Goal: Transaction & Acquisition: Book appointment/travel/reservation

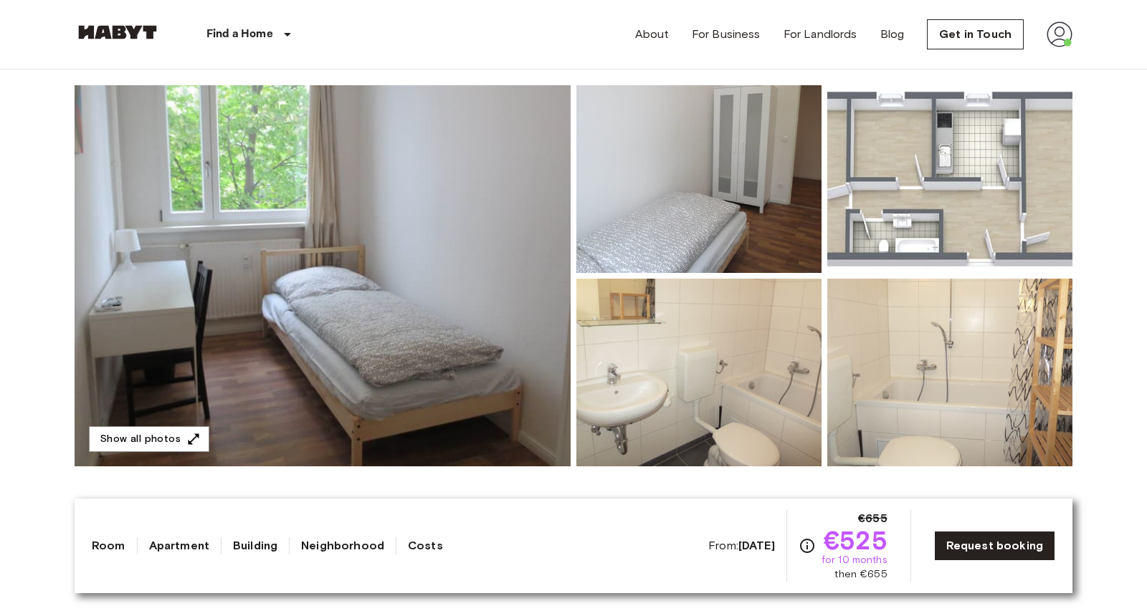
scroll to position [146, 0]
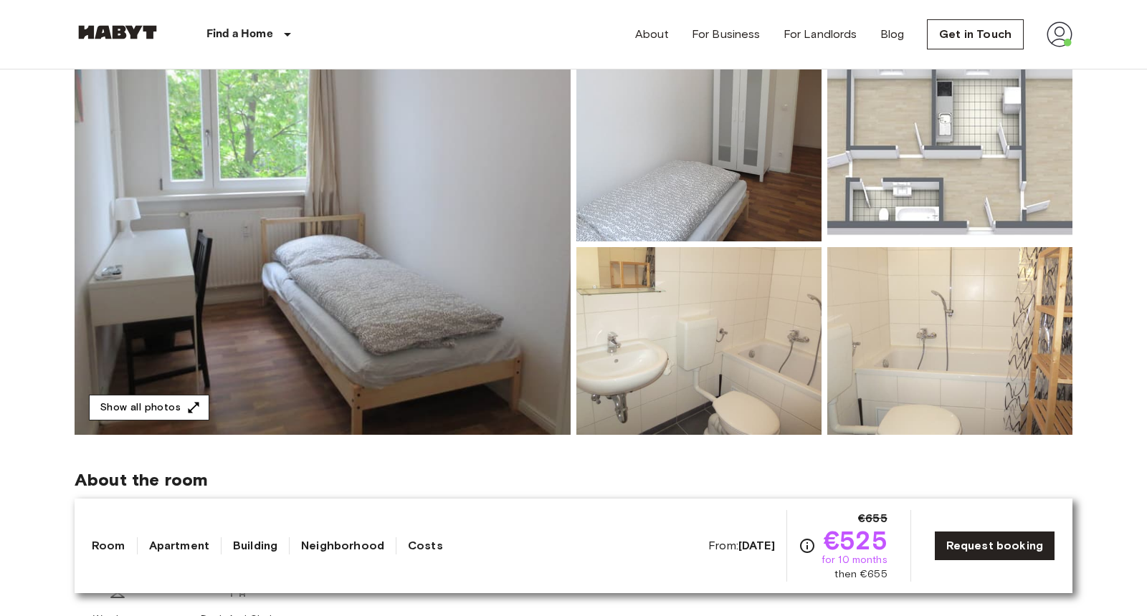
click at [188, 403] on icon "button" at bounding box center [193, 408] width 14 height 14
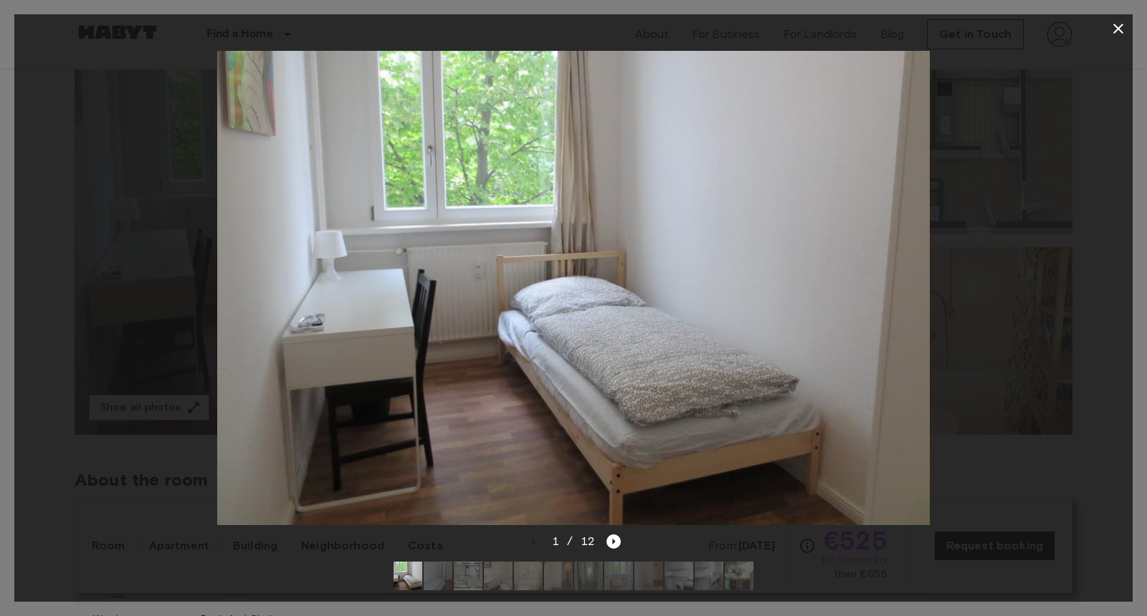
click at [441, 578] on img at bounding box center [438, 576] width 29 height 29
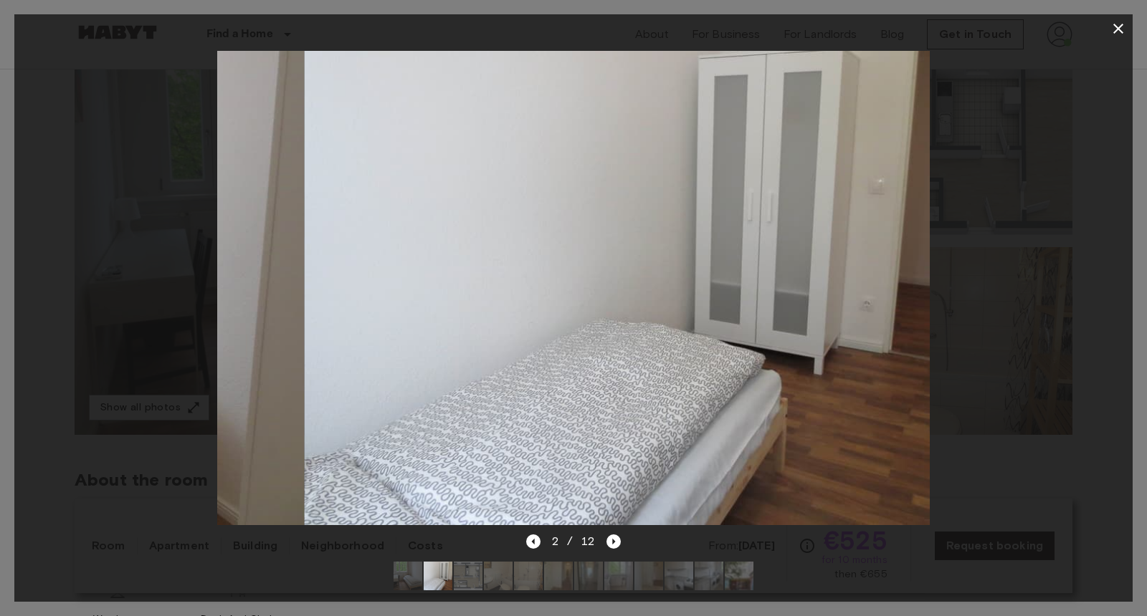
click at [470, 578] on img at bounding box center [468, 576] width 29 height 29
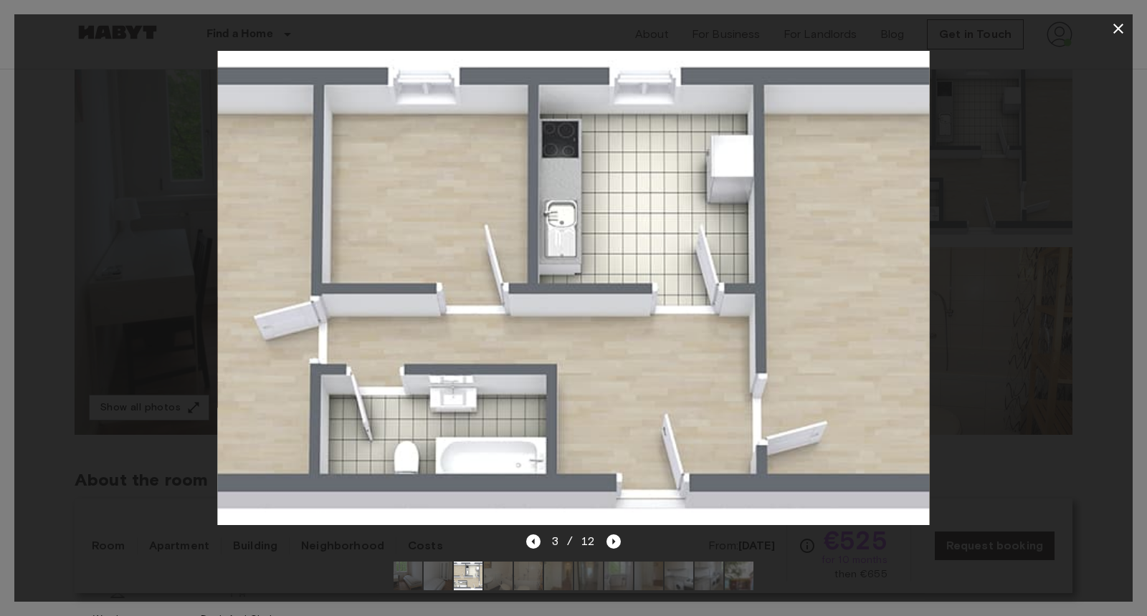
click at [996, 217] on div at bounding box center [573, 288] width 1118 height 490
click at [1133, 19] on div at bounding box center [573, 308] width 1147 height 616
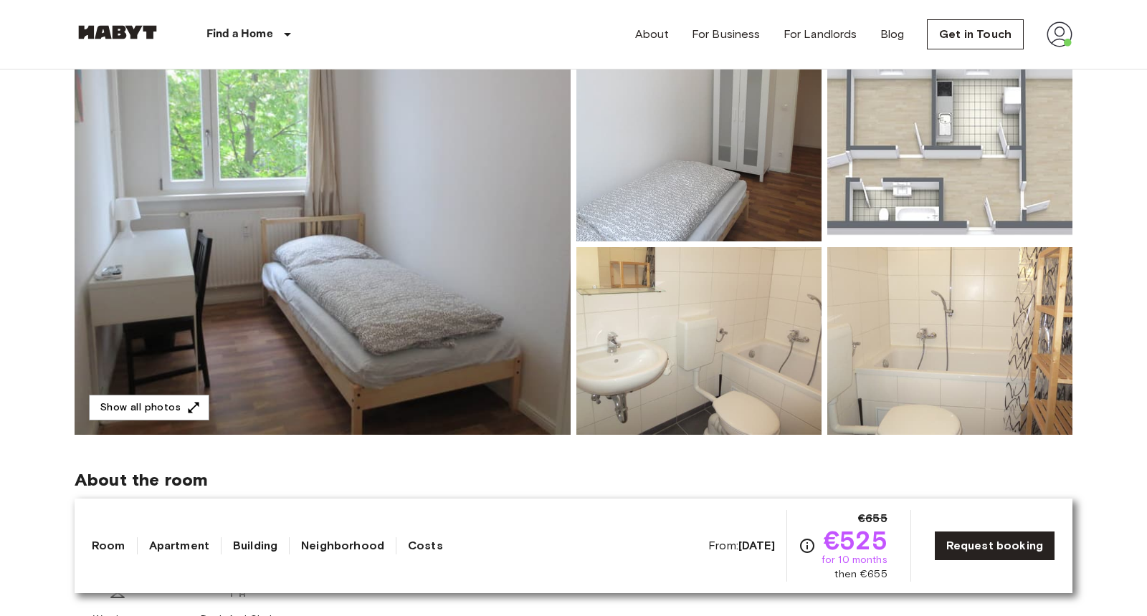
scroll to position [0, 0]
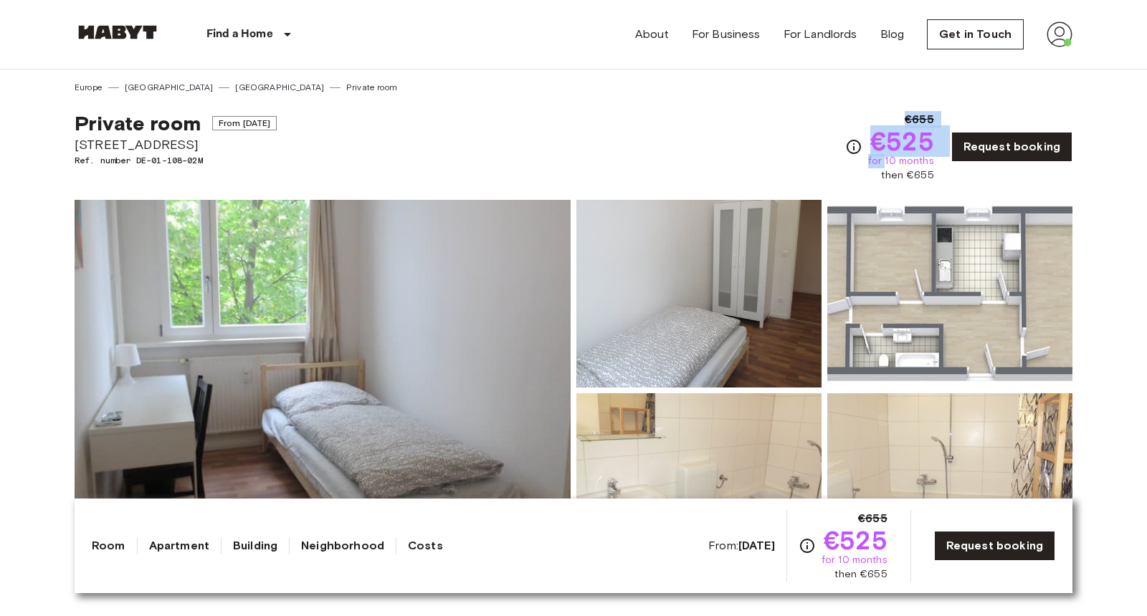
drag, startPoint x: 773, startPoint y: 113, endPoint x: 896, endPoint y: 169, distance: 135.0
click at [896, 168] on div "Private room From Oct 19 2025 Wilhelmstraße 6 Ref. number DE-01-108-02M €655 €5…" at bounding box center [574, 138] width 998 height 89
click at [847, 136] on div "Private room From Oct 19 2025 Wilhelmstraße 6 Ref. number DE-01-108-02M €655 €5…" at bounding box center [574, 138] width 998 height 89
click at [862, 143] on icon "Check cost overview for full price breakdown. Please note that discounts apply …" at bounding box center [853, 146] width 17 height 17
click at [805, 132] on div "Private room From Oct 19 2025 Wilhelmstraße 6 Ref. number DE-01-108-02M €655 €5…" at bounding box center [574, 138] width 998 height 89
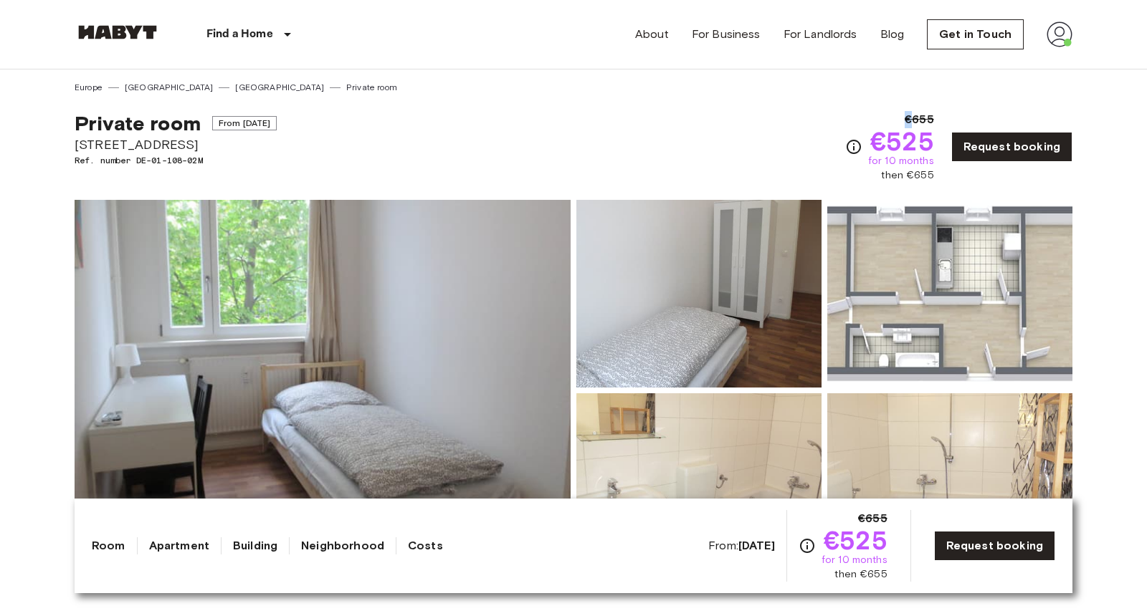
drag, startPoint x: 805, startPoint y: 132, endPoint x: 828, endPoint y: 138, distance: 23.6
click at [810, 132] on div "Private room From Oct 19 2025 Wilhelmstraße 6 Ref. number DE-01-108-02M €655 €5…" at bounding box center [574, 138] width 998 height 89
click at [851, 139] on div "Private room From Oct 19 2025 Wilhelmstraße 6 Ref. number DE-01-108-02M €655 €5…" at bounding box center [574, 138] width 998 height 89
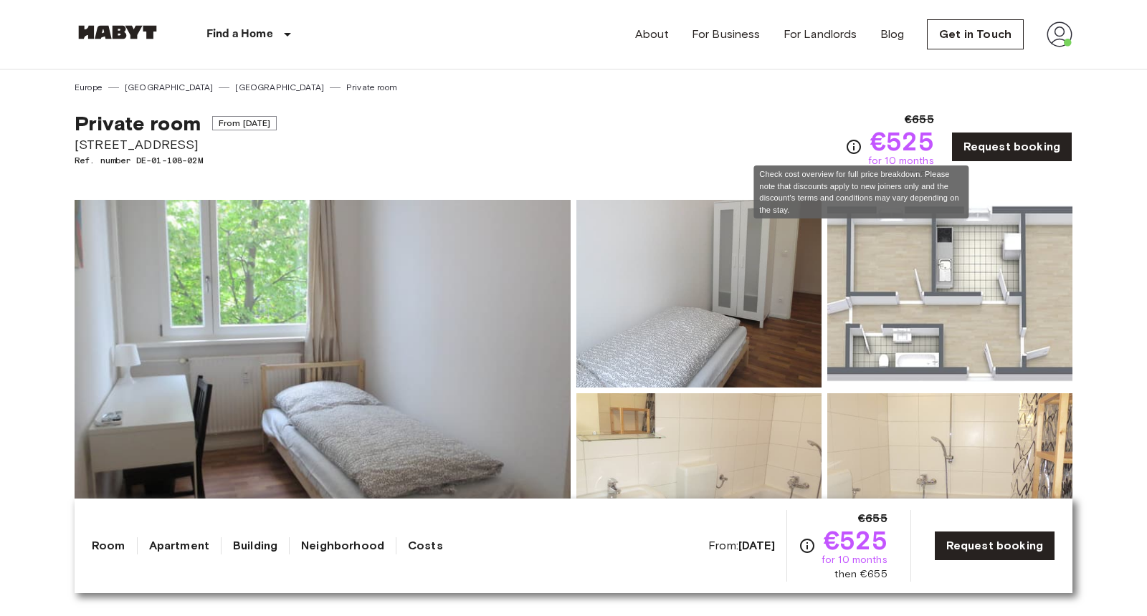
click at [862, 148] on icon "Check cost overview for full price breakdown. Please note that discounts apply …" at bounding box center [853, 146] width 17 height 17
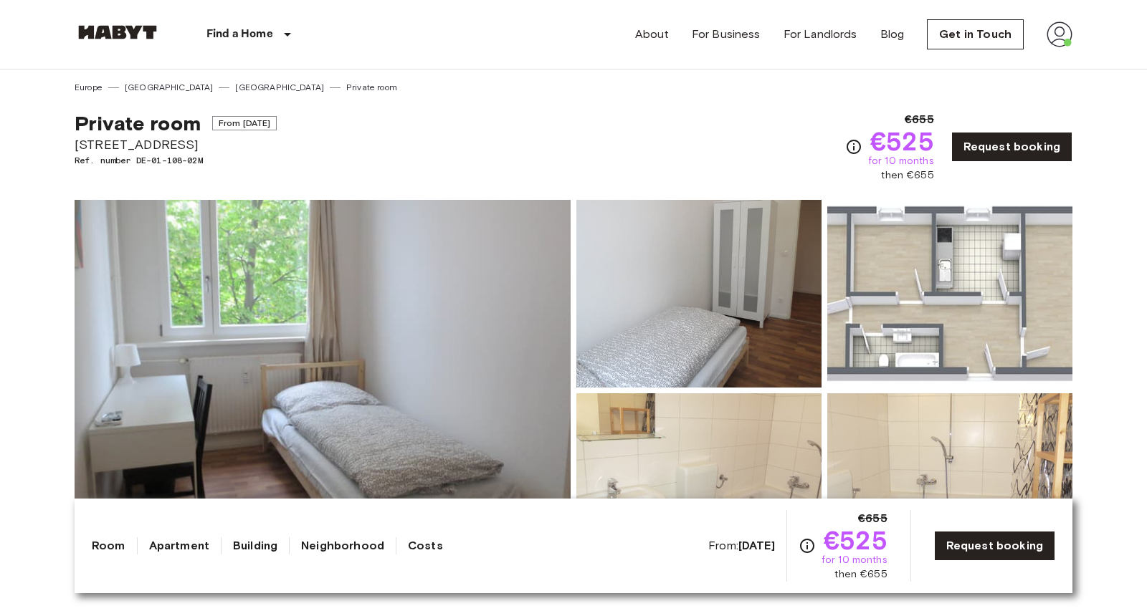
click at [824, 70] on div "Europe Germany Berlin Private room" at bounding box center [574, 82] width 998 height 24
drag, startPoint x: 925, startPoint y: 177, endPoint x: 943, endPoint y: 177, distance: 17.9
click at [943, 177] on div "€655 €525 for 10 months then €655 Request booking" at bounding box center [958, 147] width 227 height 72
drag, startPoint x: 889, startPoint y: 148, endPoint x: 913, endPoint y: 148, distance: 24.4
click at [913, 148] on span "€525" at bounding box center [902, 141] width 64 height 26
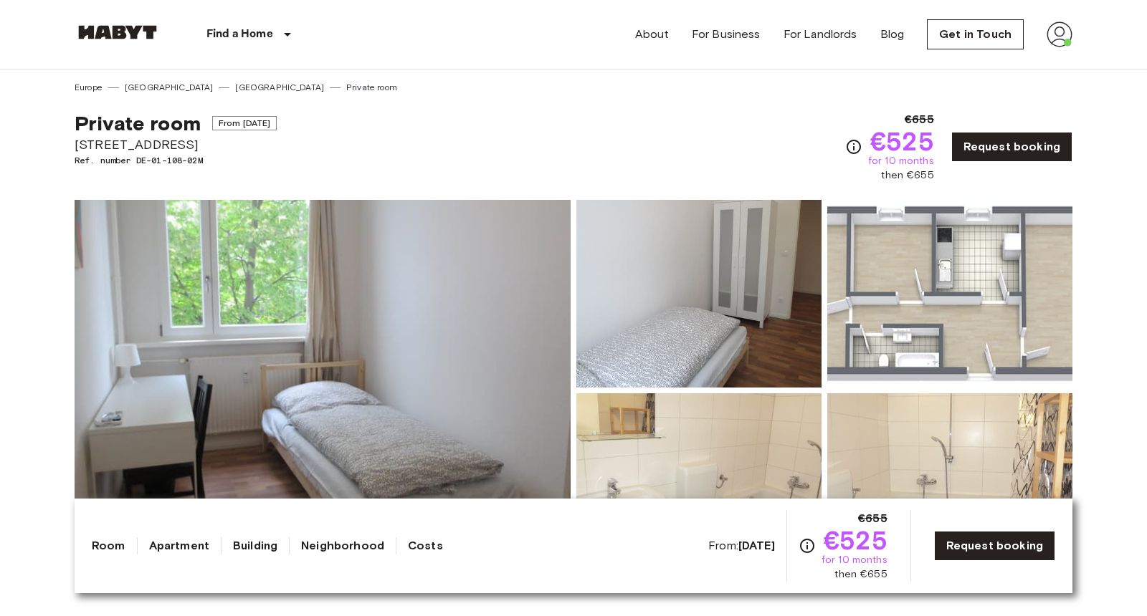
click at [930, 149] on span "€525" at bounding box center [902, 141] width 64 height 26
drag, startPoint x: 939, startPoint y: 148, endPoint x: 892, endPoint y: 148, distance: 47.3
click at [892, 148] on div "€655 €525 for 10 months then €655 Request booking" at bounding box center [958, 147] width 227 height 72
click at [892, 148] on span "€525" at bounding box center [902, 141] width 64 height 26
drag, startPoint x: 877, startPoint y: 140, endPoint x: 940, endPoint y: 143, distance: 63.1
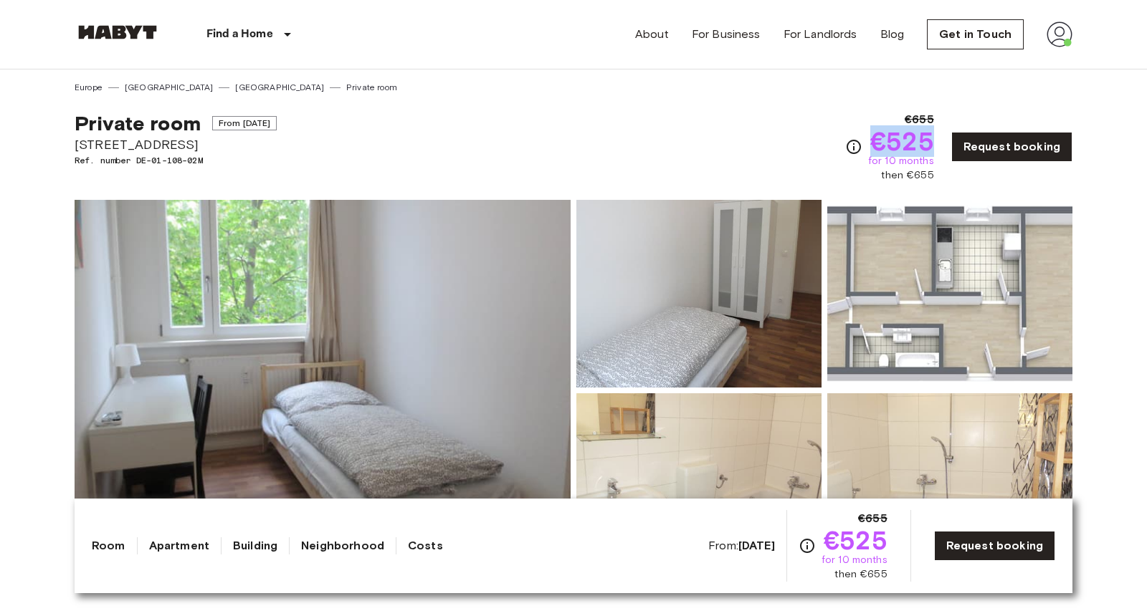
click at [940, 143] on div "€655 €525 for 10 months then €655 Request booking" at bounding box center [958, 147] width 227 height 72
drag, startPoint x: 940, startPoint y: 143, endPoint x: 880, endPoint y: 143, distance: 60.9
click at [880, 143] on div "€655 €525 for 10 months then €655 Request booking" at bounding box center [958, 147] width 227 height 72
click at [880, 143] on span "€525" at bounding box center [902, 141] width 64 height 26
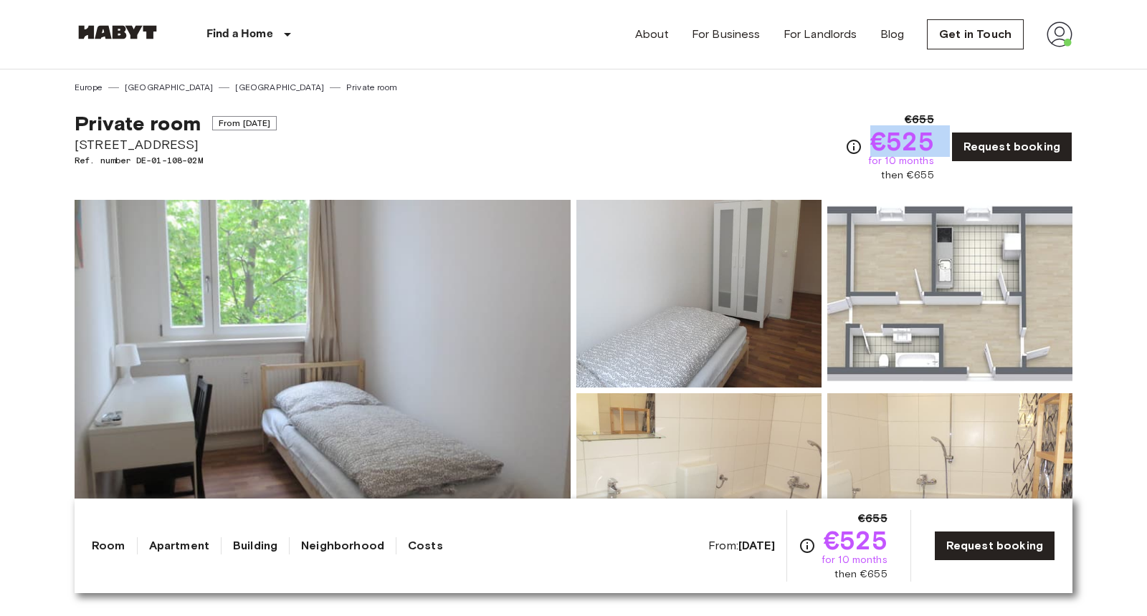
drag, startPoint x: 880, startPoint y: 143, endPoint x: 942, endPoint y: 146, distance: 62.4
click at [942, 146] on div "€655 €525 for 10 months then €655 Request booking" at bounding box center [958, 147] width 227 height 72
drag, startPoint x: 62, startPoint y: 141, endPoint x: 177, endPoint y: 148, distance: 114.9
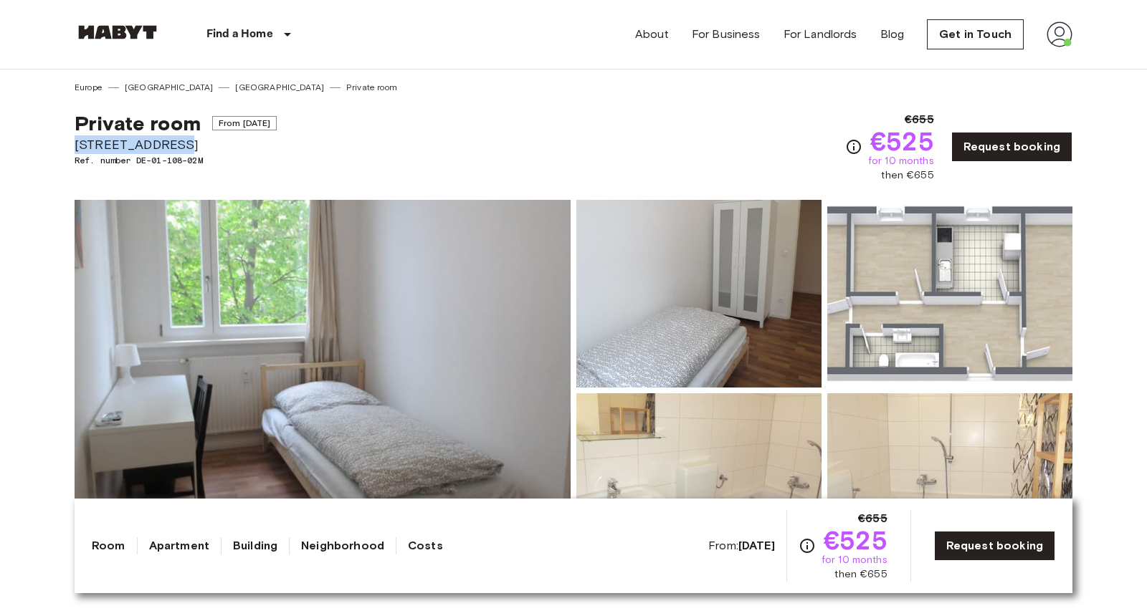
click at [177, 148] on span "Wilhelmstraße 6" at bounding box center [176, 144] width 202 height 19
drag, startPoint x: 177, startPoint y: 148, endPoint x: 62, endPoint y: 148, distance: 115.4
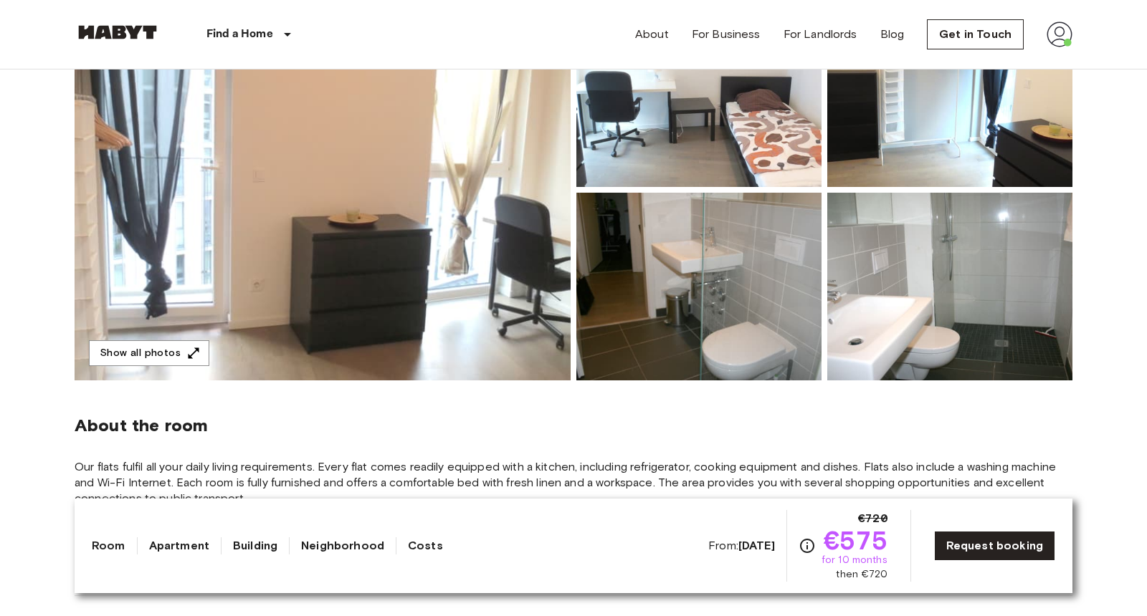
scroll to position [190, 0]
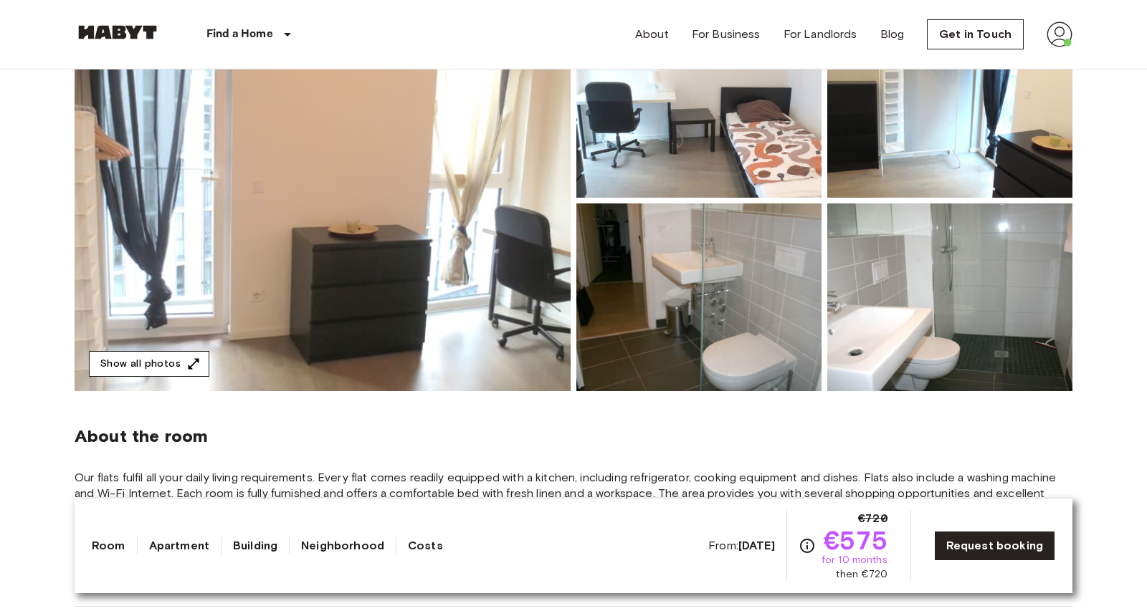
click at [135, 375] on button "Show all photos" at bounding box center [149, 364] width 120 height 27
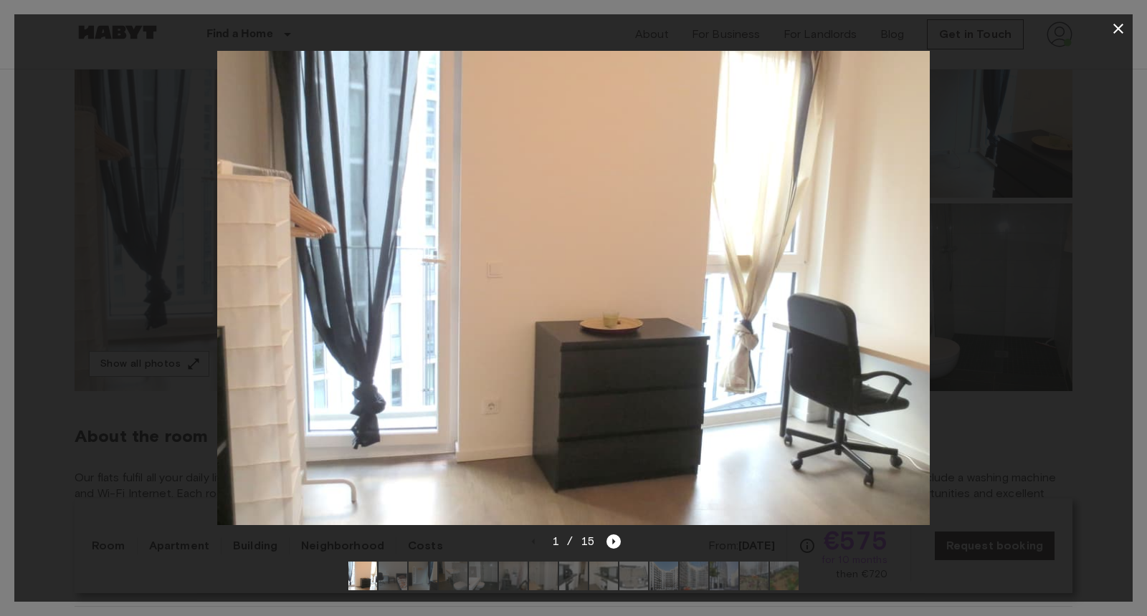
click at [407, 579] on div at bounding box center [573, 577] width 473 height 52
click at [391, 579] on img at bounding box center [392, 576] width 29 height 29
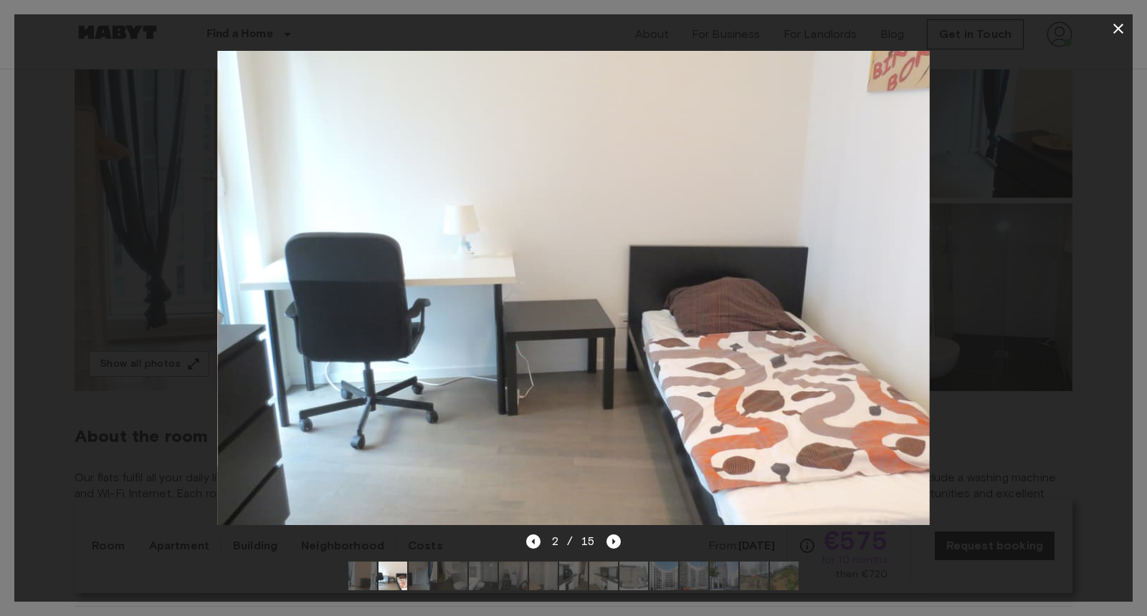
click at [426, 577] on img at bounding box center [423, 576] width 29 height 29
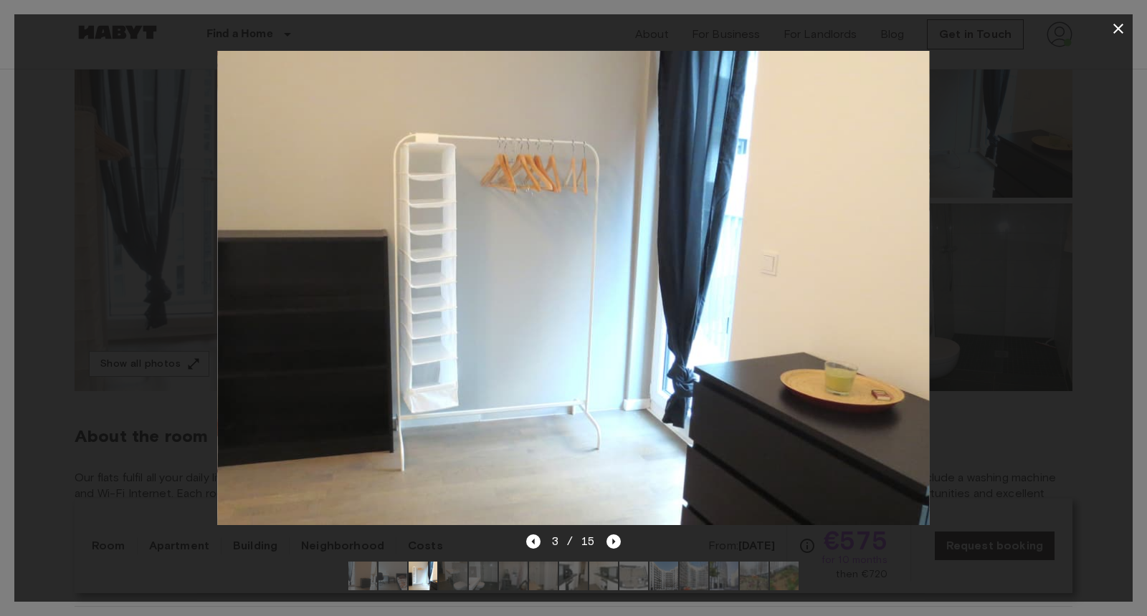
click at [449, 575] on img at bounding box center [453, 576] width 29 height 29
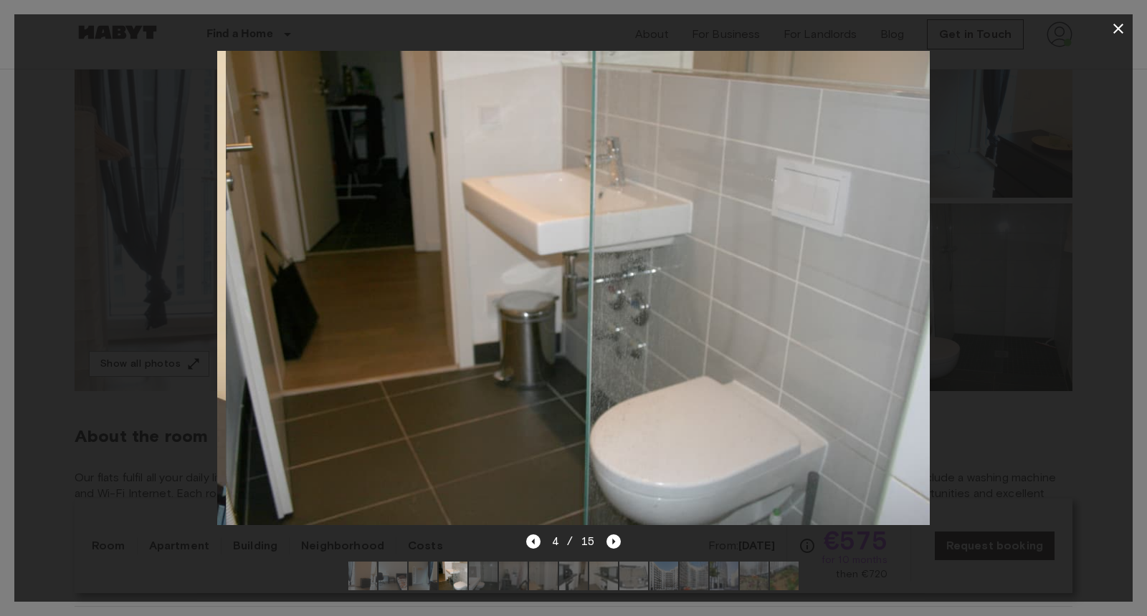
click at [480, 573] on img at bounding box center [483, 576] width 29 height 29
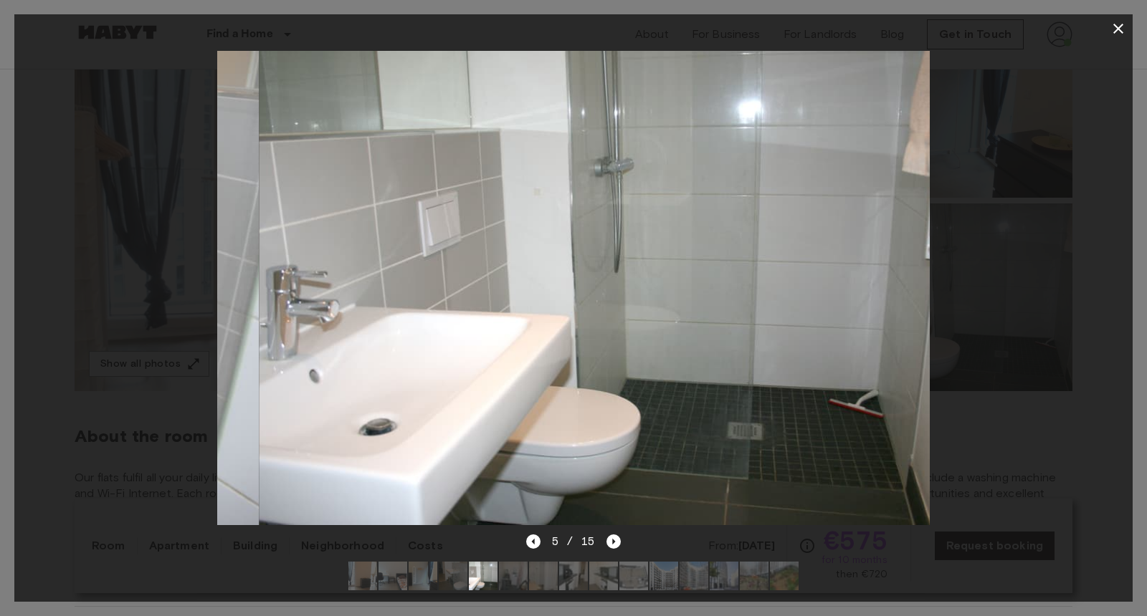
click at [526, 580] on img at bounding box center [513, 576] width 29 height 29
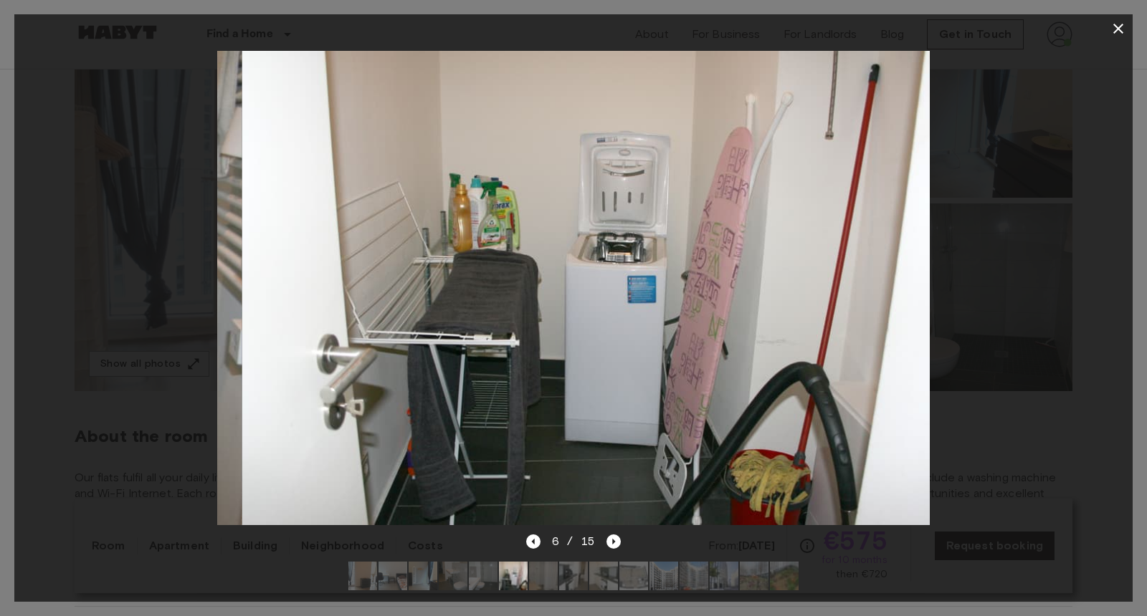
click at [549, 578] on img at bounding box center [543, 576] width 29 height 29
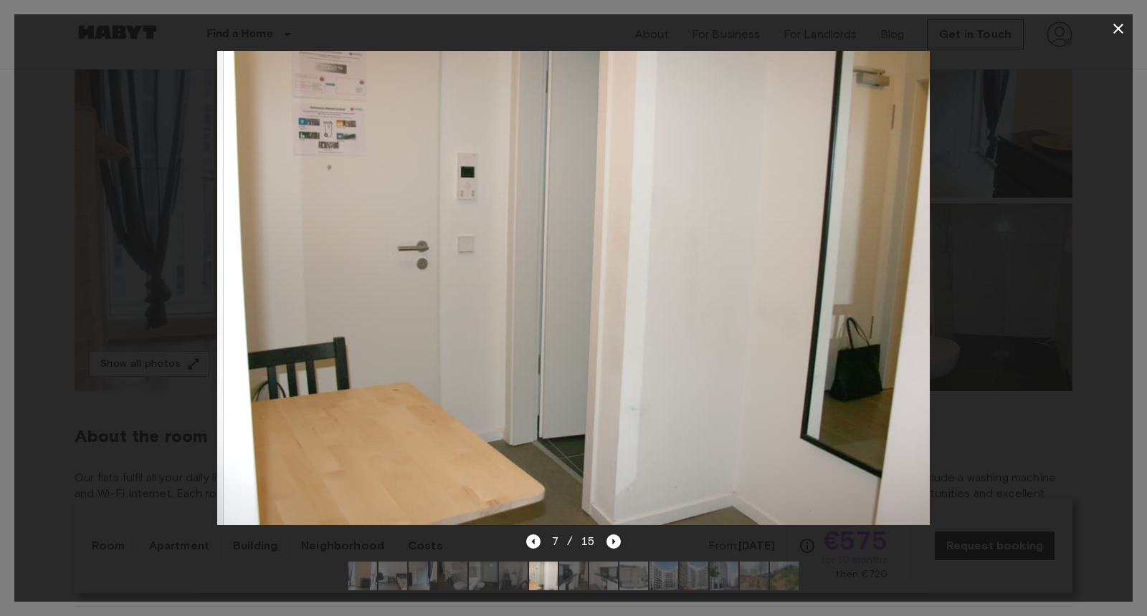
click at [588, 578] on div at bounding box center [573, 577] width 473 height 52
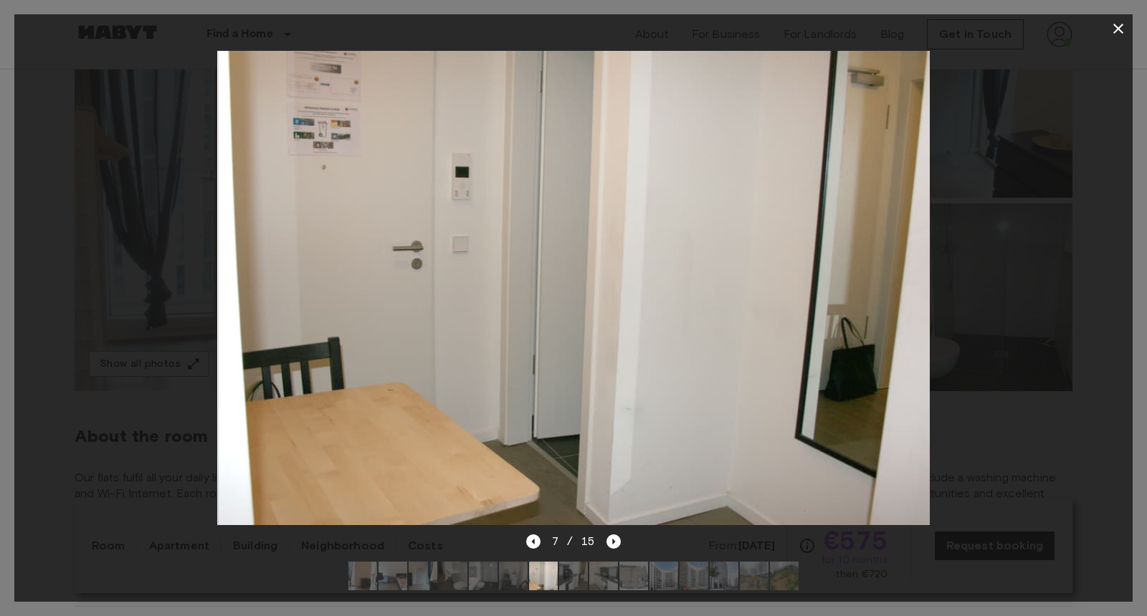
click at [577, 578] on img at bounding box center [573, 576] width 29 height 29
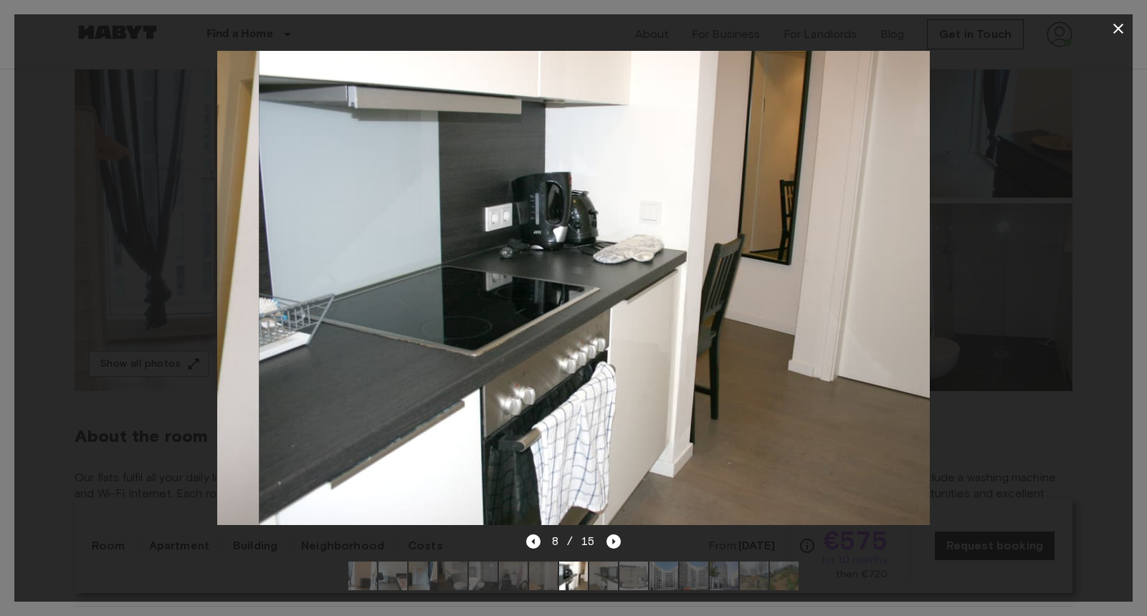
click at [596, 578] on img at bounding box center [603, 576] width 29 height 29
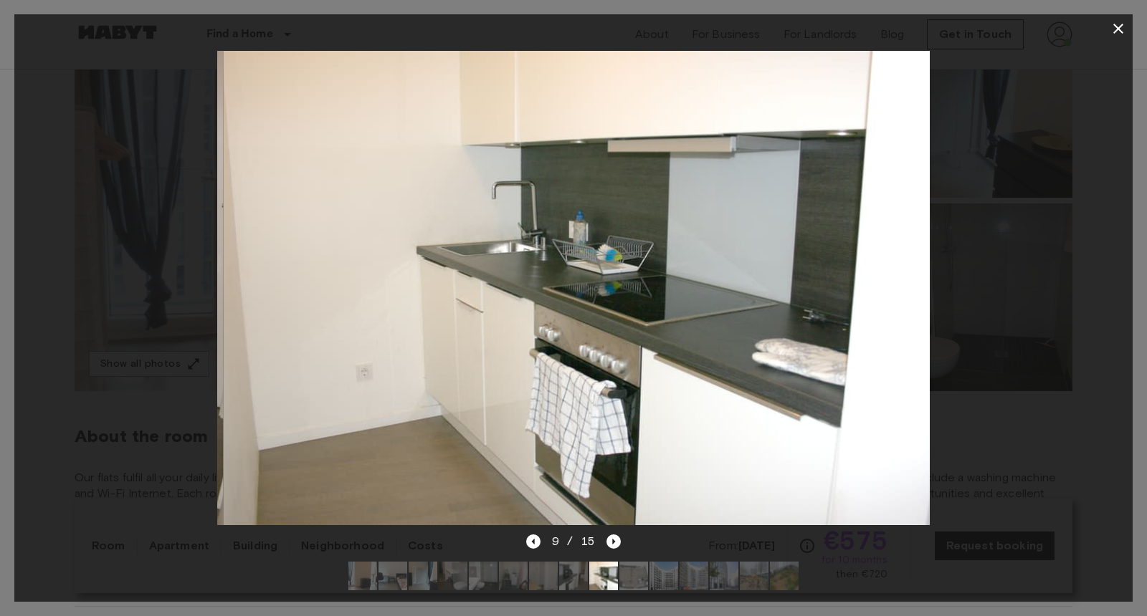
click at [628, 576] on img at bounding box center [633, 576] width 29 height 29
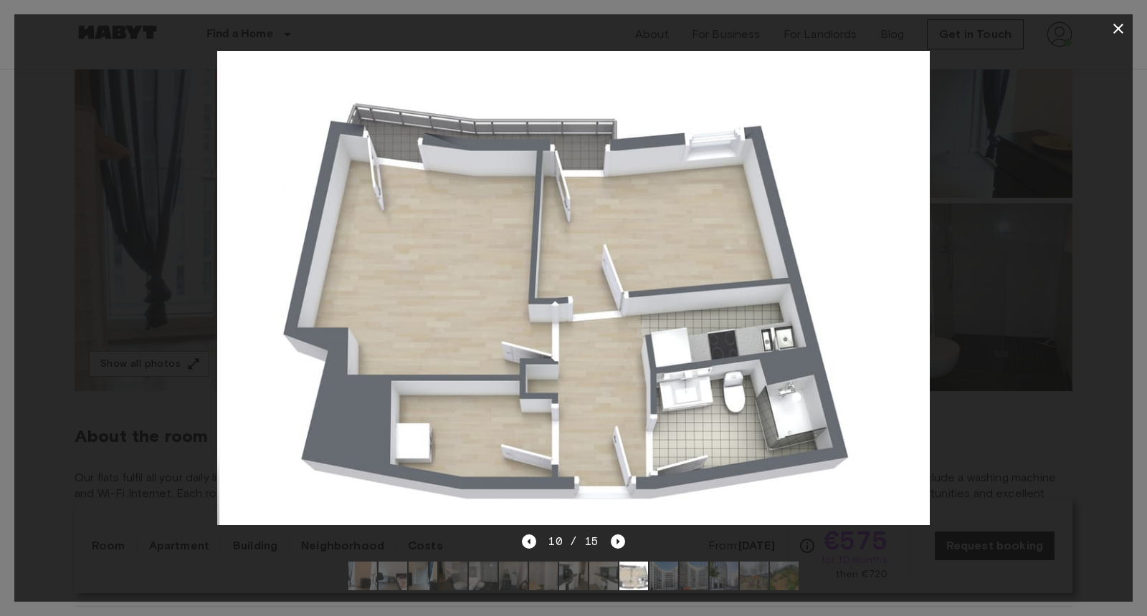
click at [659, 578] on img at bounding box center [663, 576] width 29 height 29
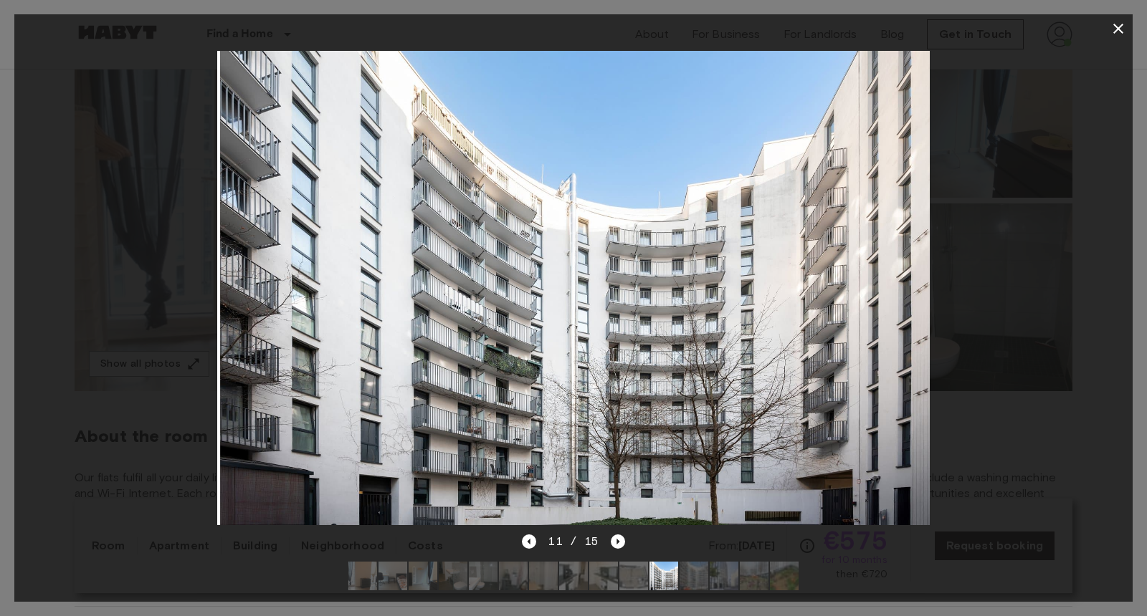
click at [701, 575] on img at bounding box center [694, 576] width 29 height 29
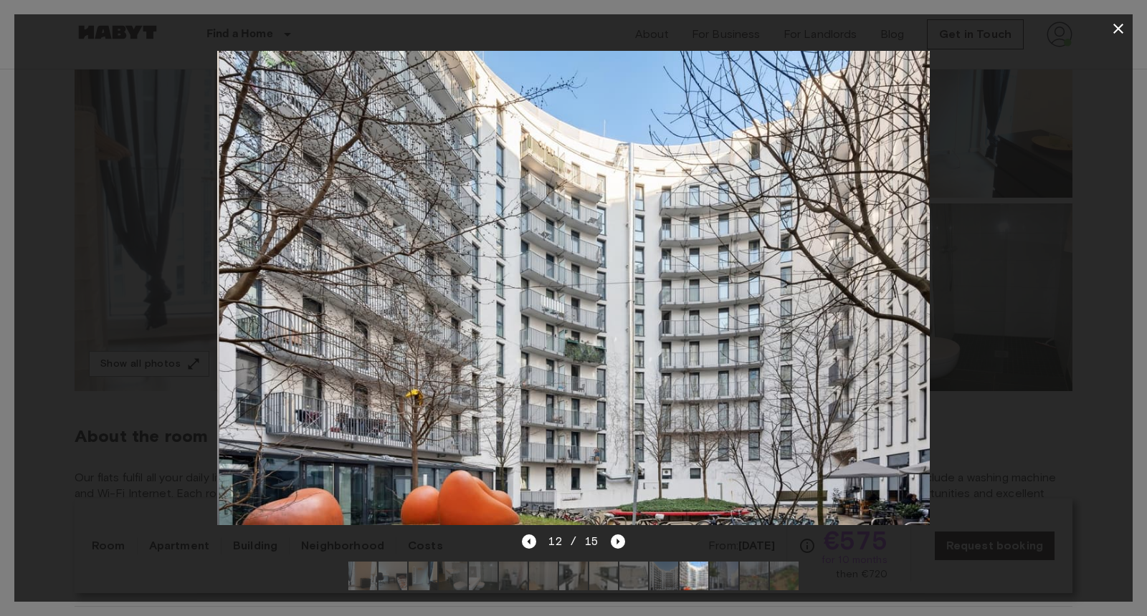
click at [725, 572] on img at bounding box center [724, 576] width 29 height 29
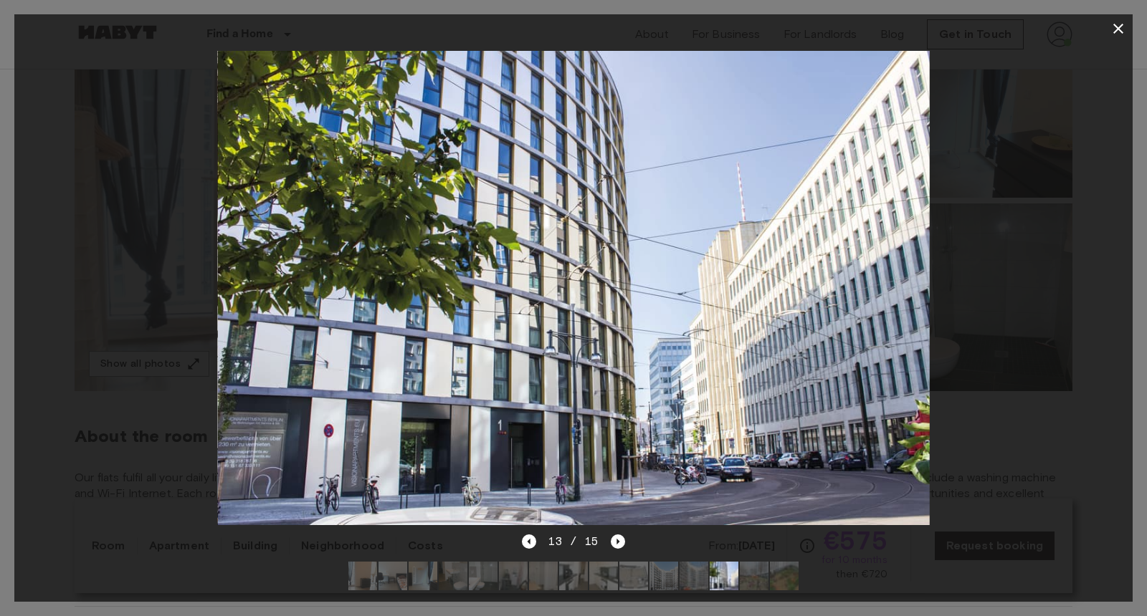
click at [751, 578] on img at bounding box center [754, 576] width 29 height 29
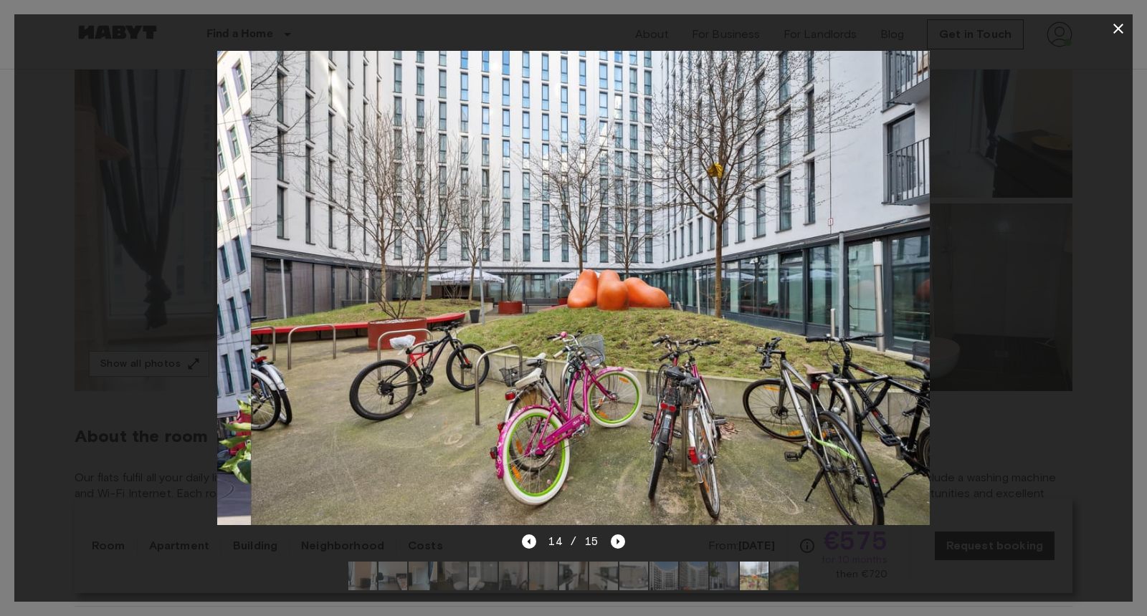
click at [775, 578] on img at bounding box center [784, 576] width 29 height 29
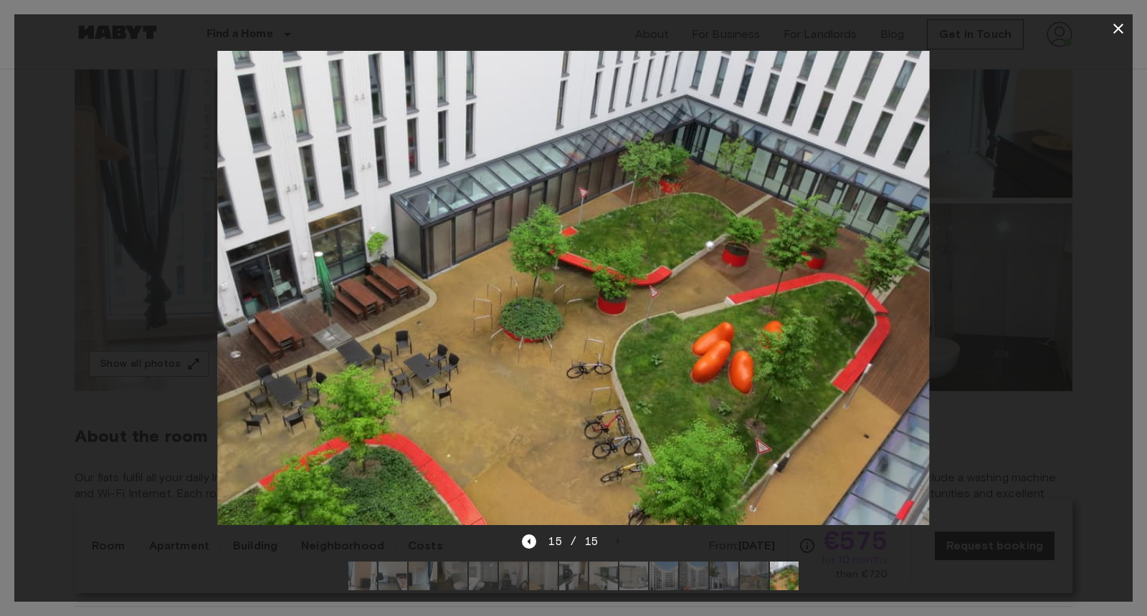
click at [1115, 31] on icon "button" at bounding box center [1118, 28] width 17 height 17
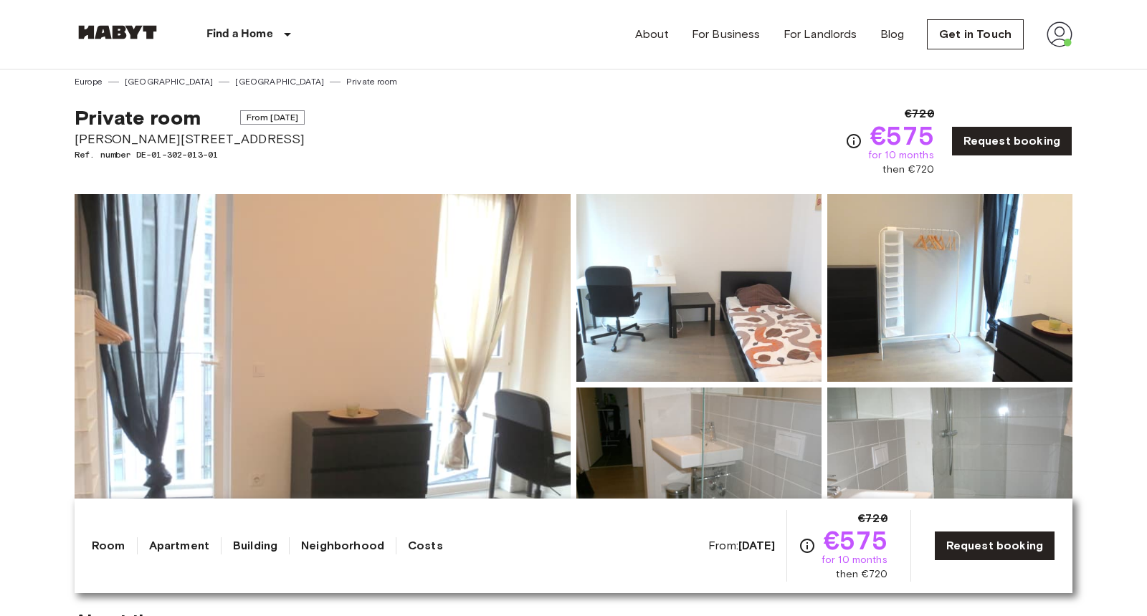
scroll to position [0, 0]
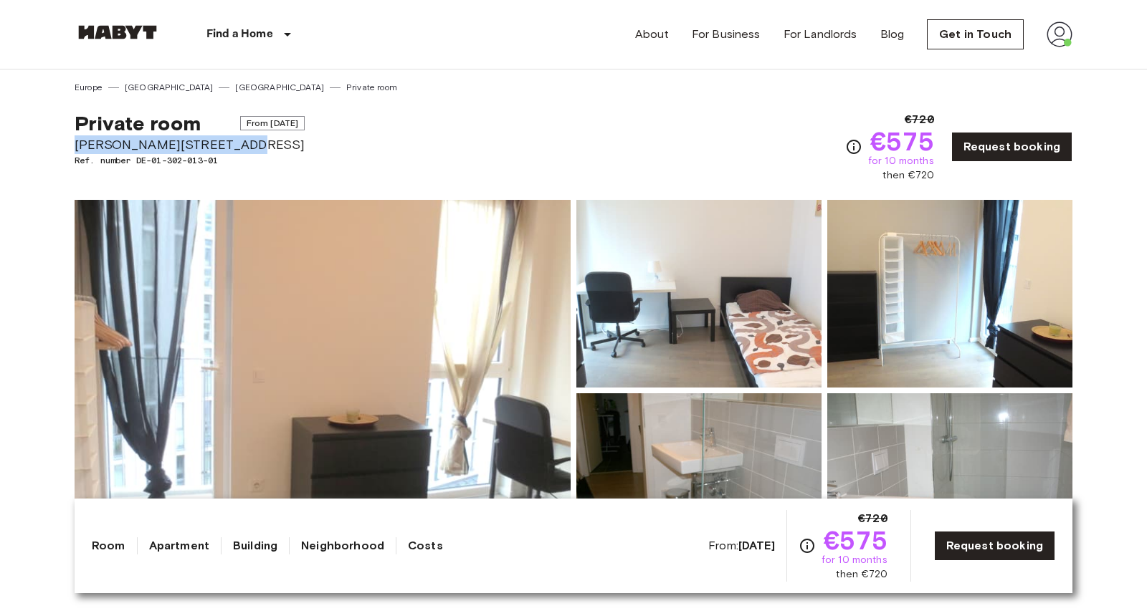
drag, startPoint x: 73, startPoint y: 146, endPoint x: 235, endPoint y: 150, distance: 162.1
copy span "Bernhard-Weiß-Straße 1-3"
click at [801, 146] on div "Private room From Oct 19 2025 Bernhard-Weiß-Straße 1-3 Ref. number DE-01-302-01…" at bounding box center [574, 138] width 998 height 89
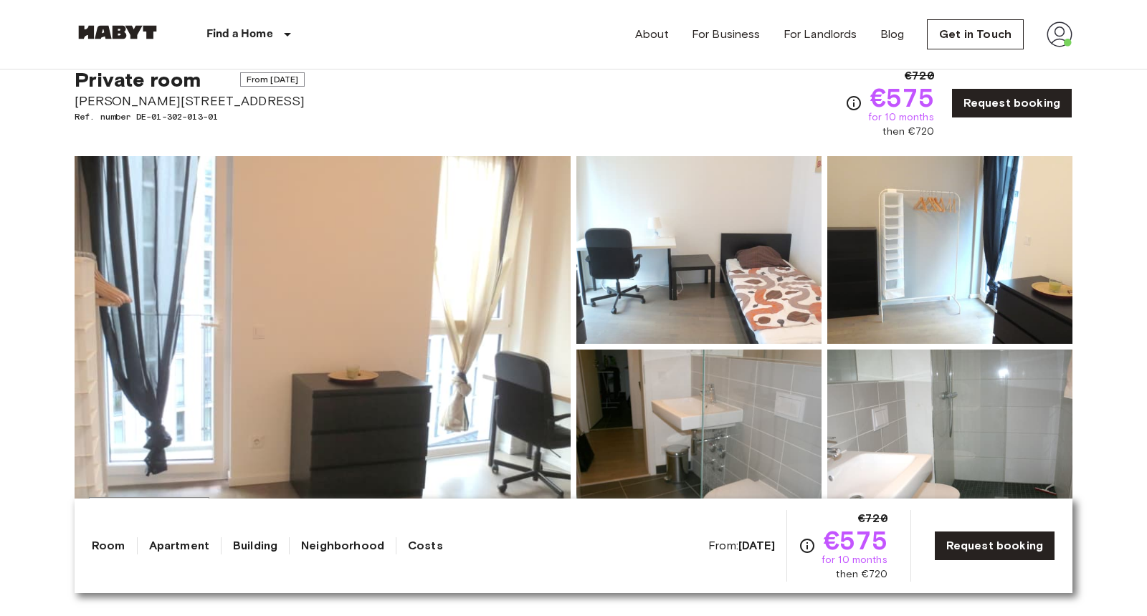
scroll to position [44, 0]
click at [482, 138] on div "Show all photos" at bounding box center [571, 335] width 1004 height 404
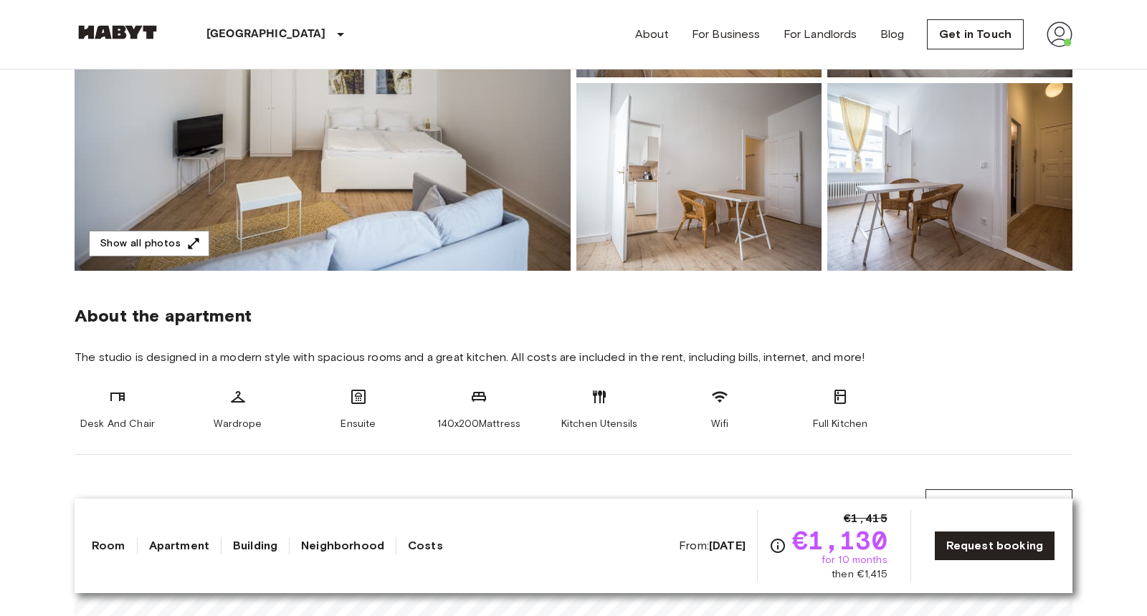
scroll to position [313, 0]
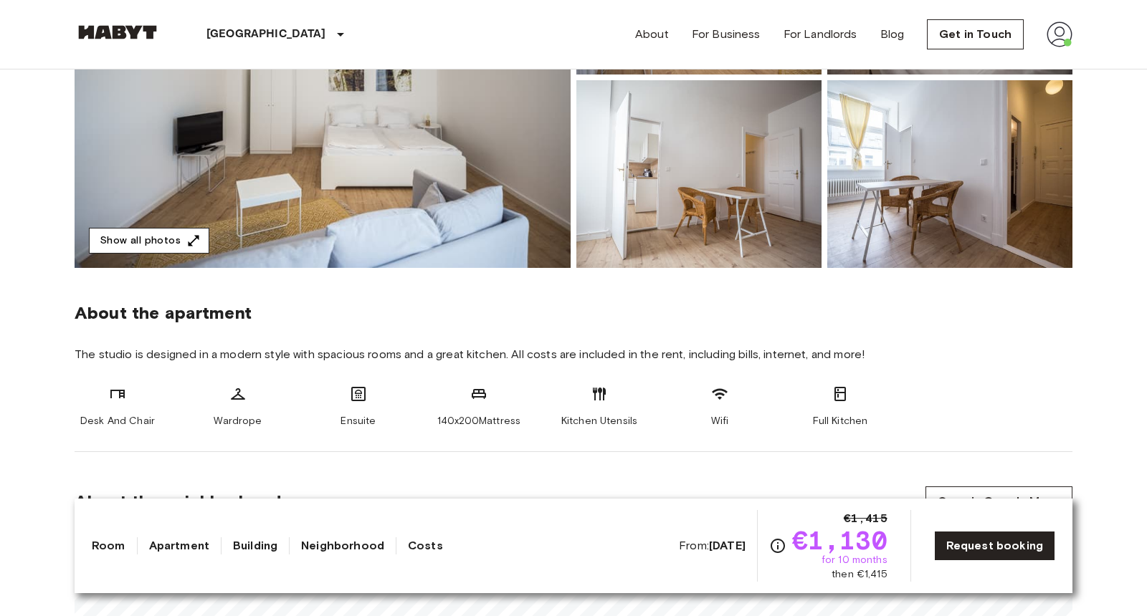
click at [155, 235] on button "Show all photos" at bounding box center [149, 241] width 120 height 27
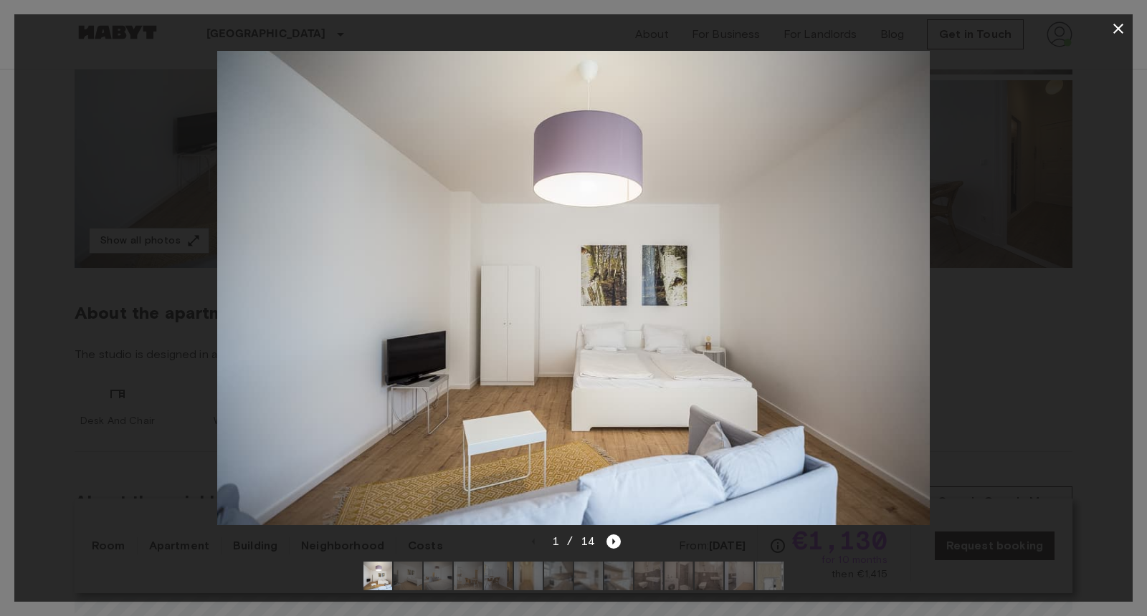
click at [404, 578] on img at bounding box center [408, 576] width 29 height 29
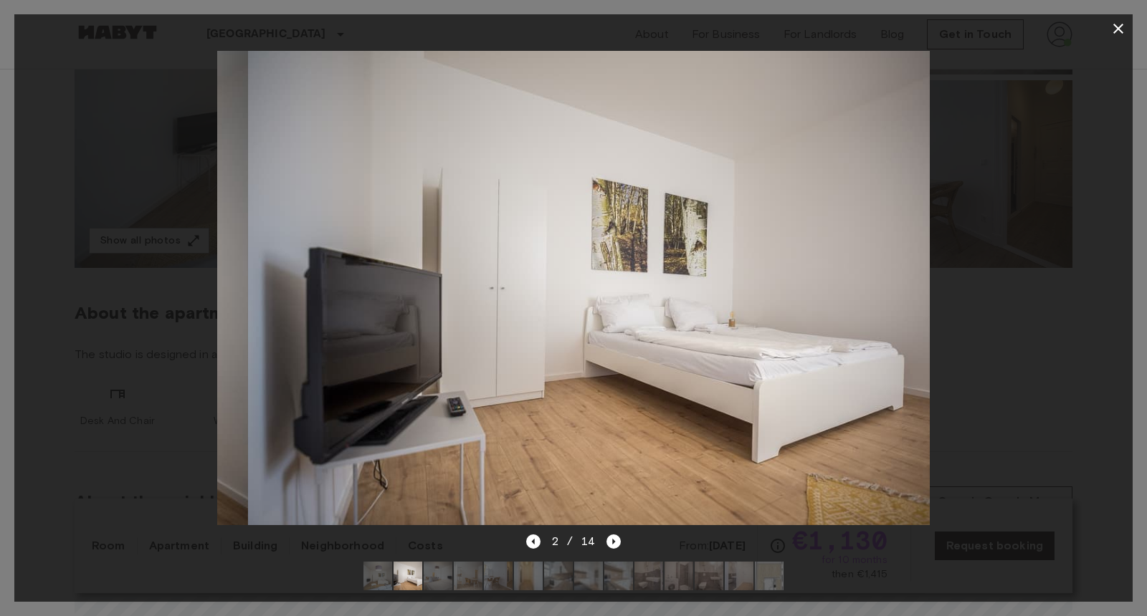
click at [426, 580] on img at bounding box center [438, 576] width 29 height 29
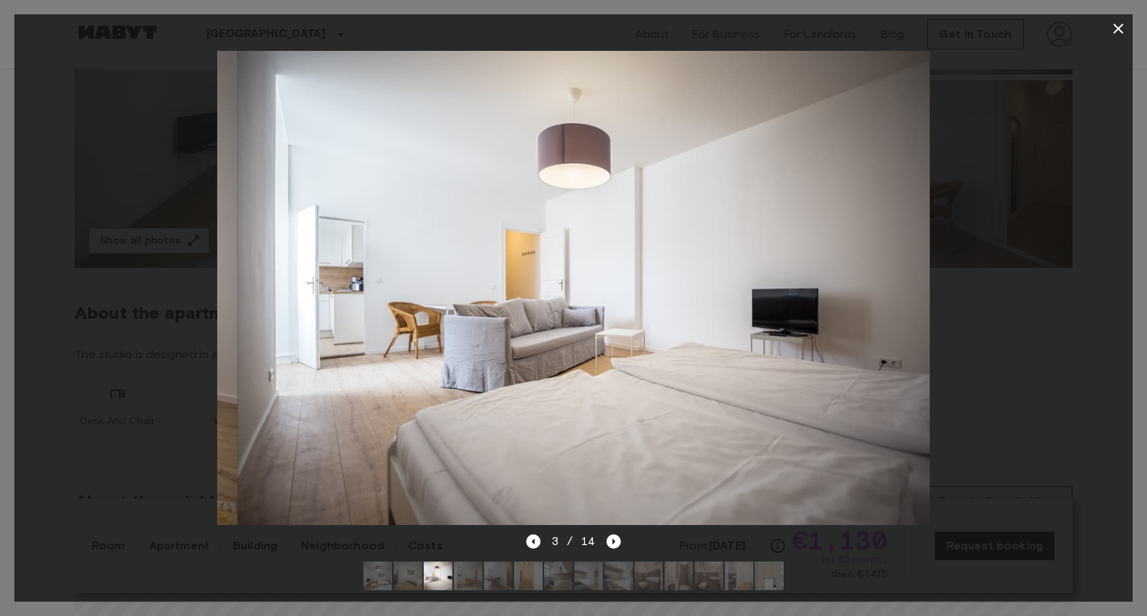
click at [467, 572] on img at bounding box center [468, 576] width 29 height 29
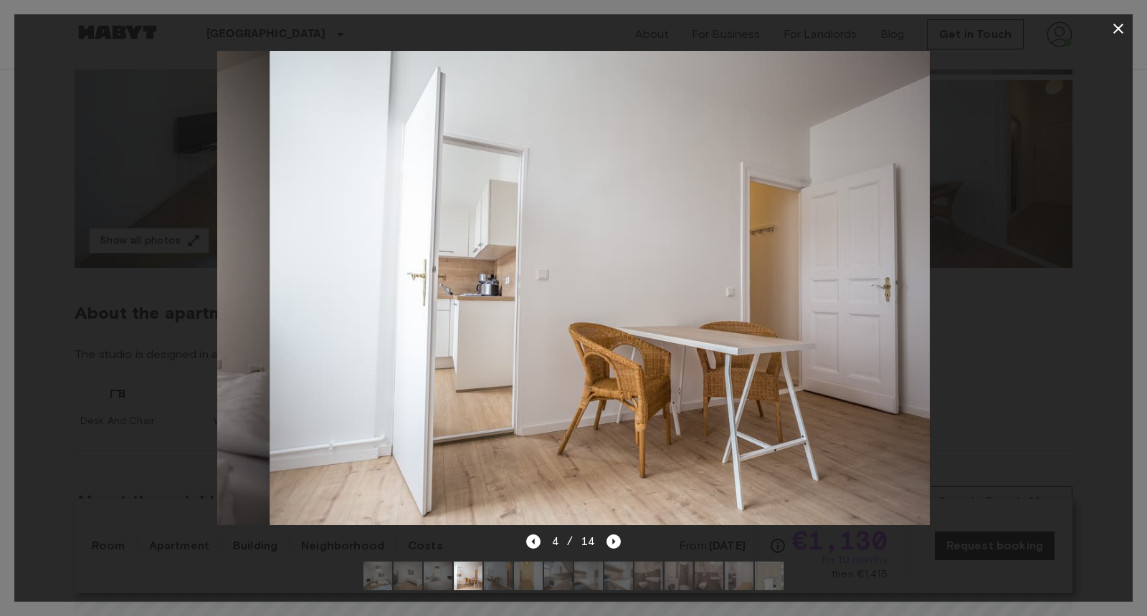
click at [497, 570] on img at bounding box center [498, 576] width 29 height 29
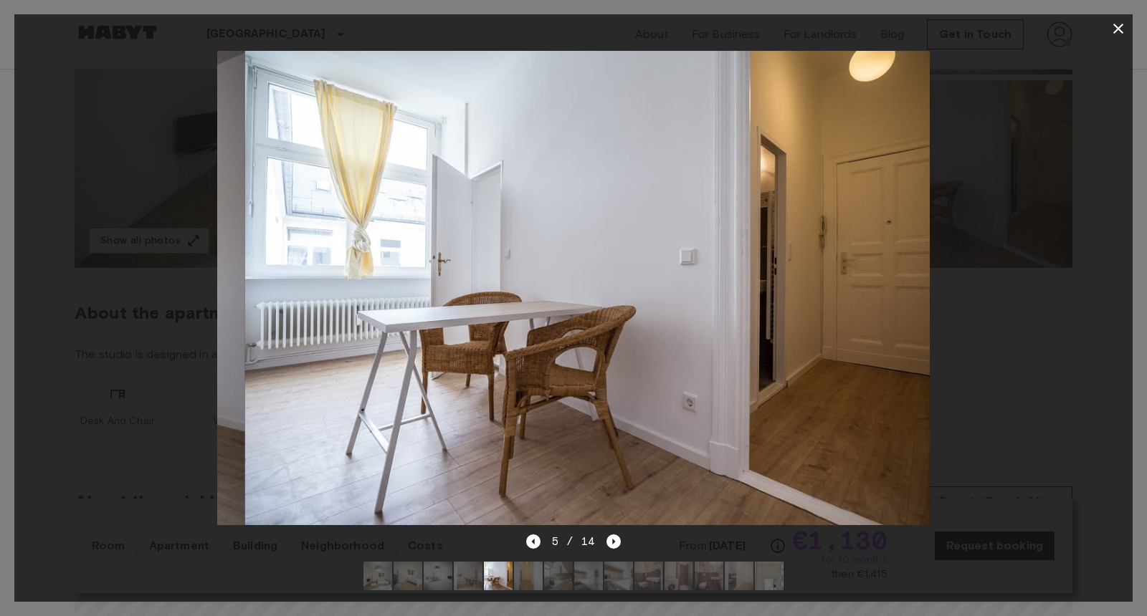
click at [533, 573] on img at bounding box center [528, 576] width 29 height 29
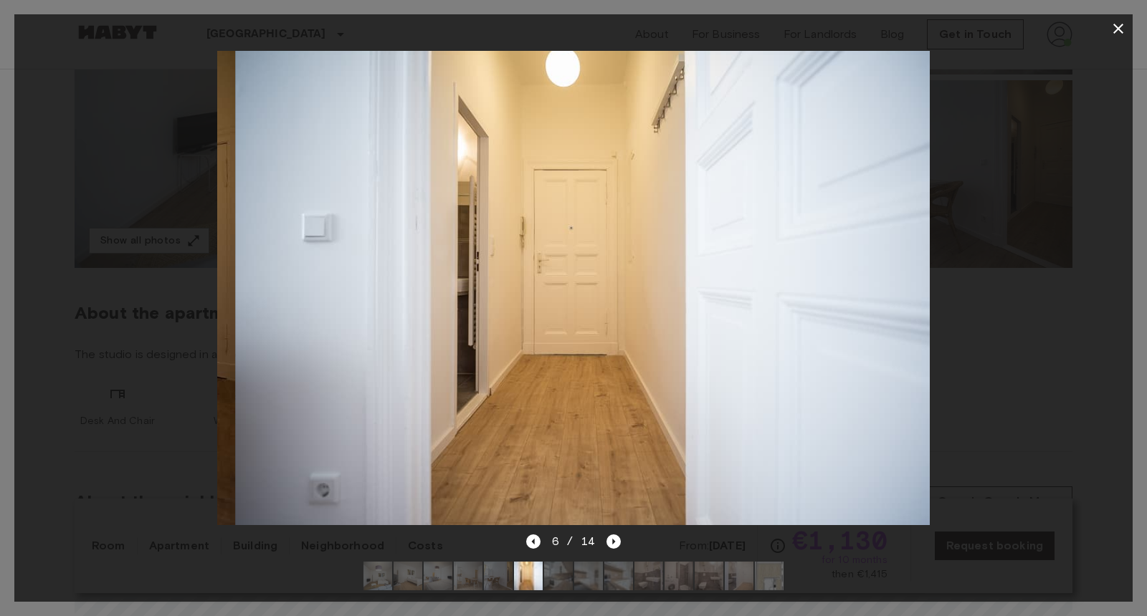
click at [561, 573] on img at bounding box center [558, 576] width 29 height 29
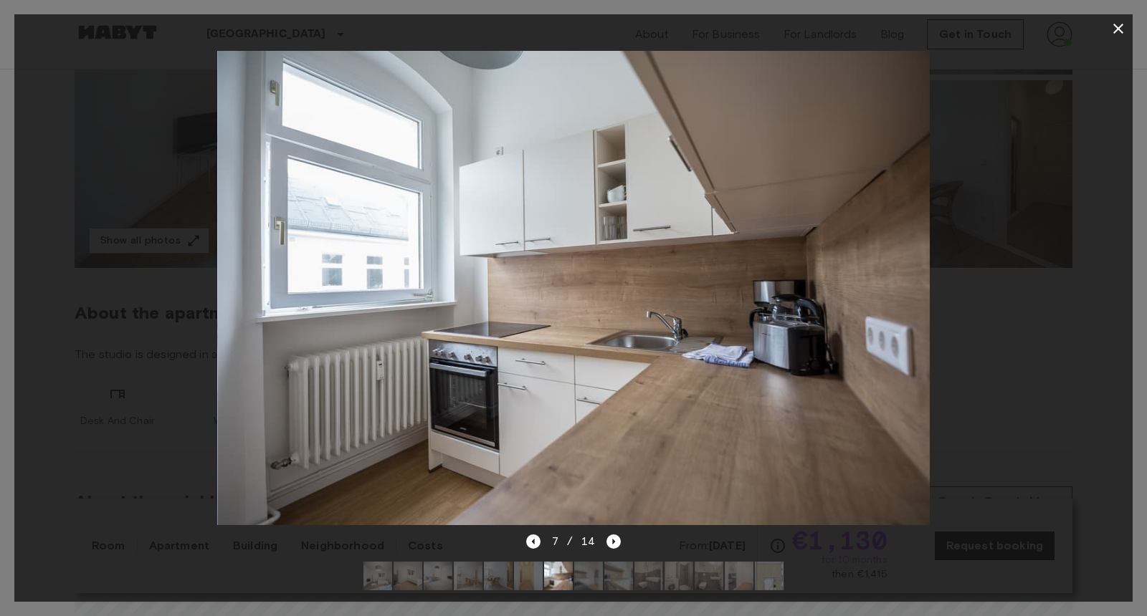
click at [591, 575] on img at bounding box center [588, 576] width 29 height 29
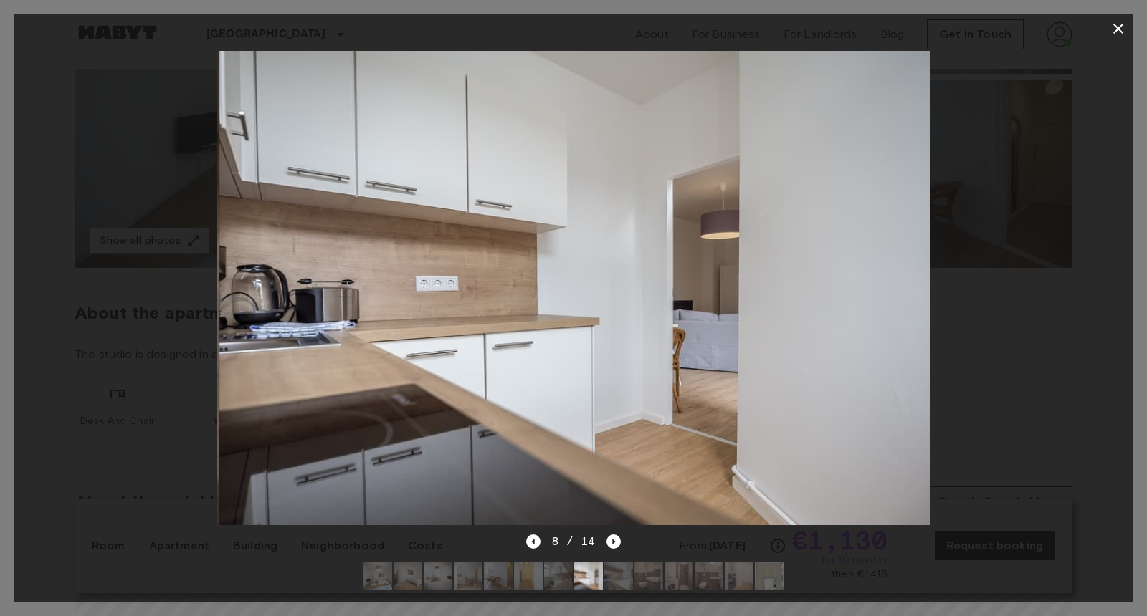
click at [620, 580] on img at bounding box center [618, 576] width 29 height 29
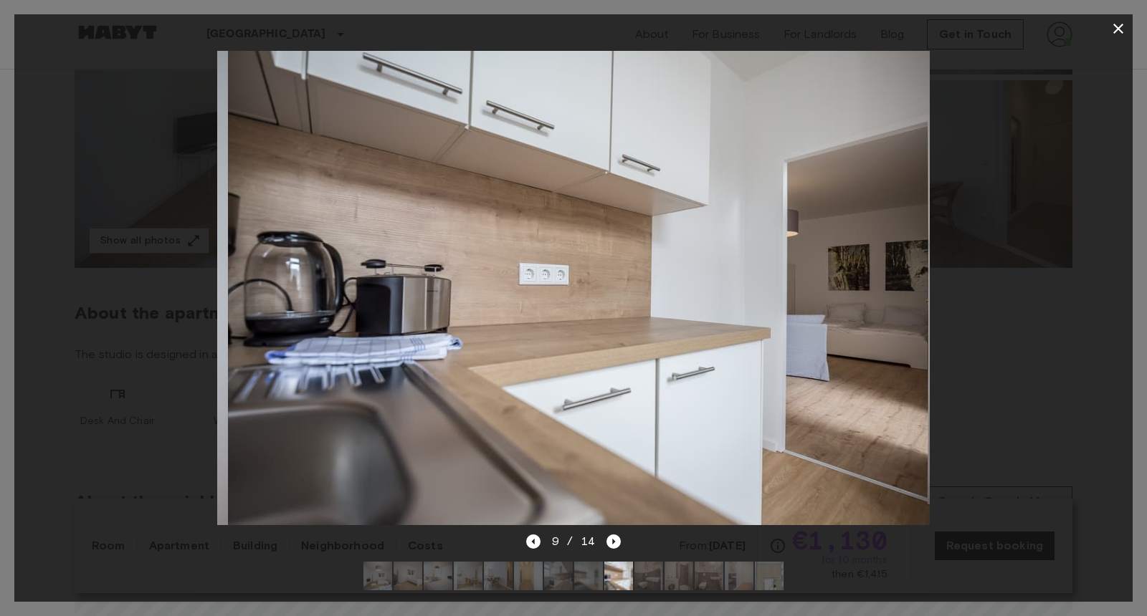
click at [655, 582] on img at bounding box center [648, 576] width 29 height 29
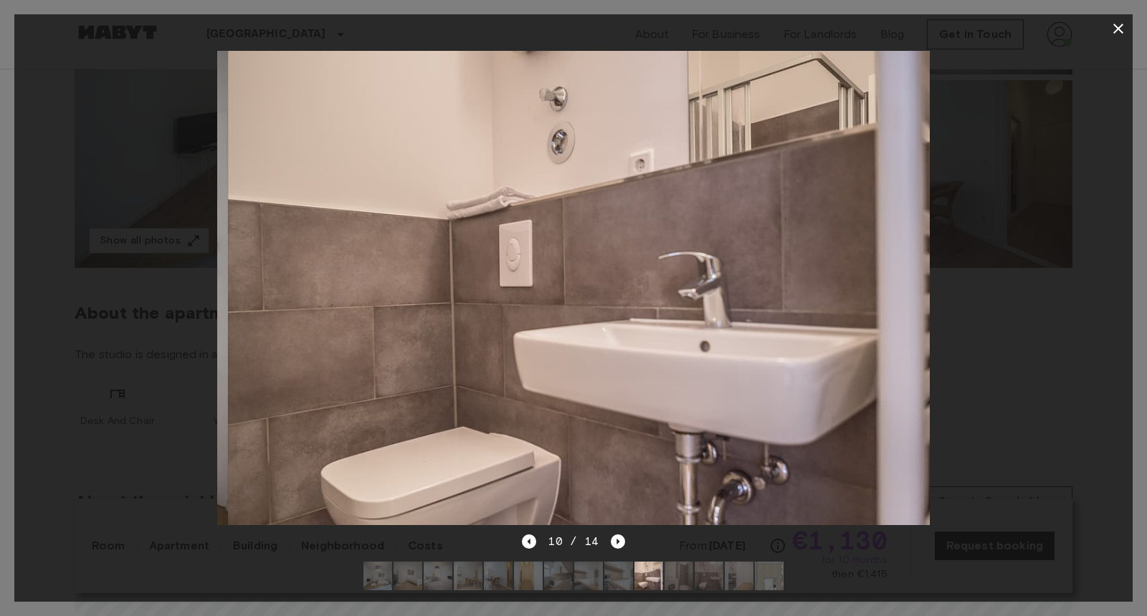
click at [684, 579] on img at bounding box center [678, 576] width 29 height 29
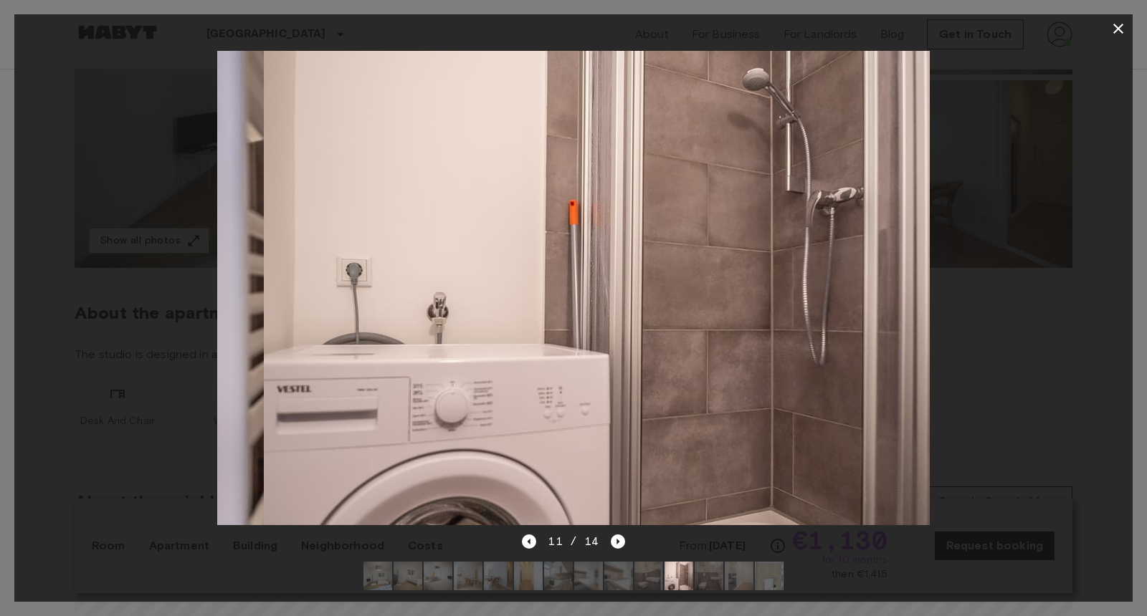
click at [720, 579] on img at bounding box center [709, 576] width 29 height 29
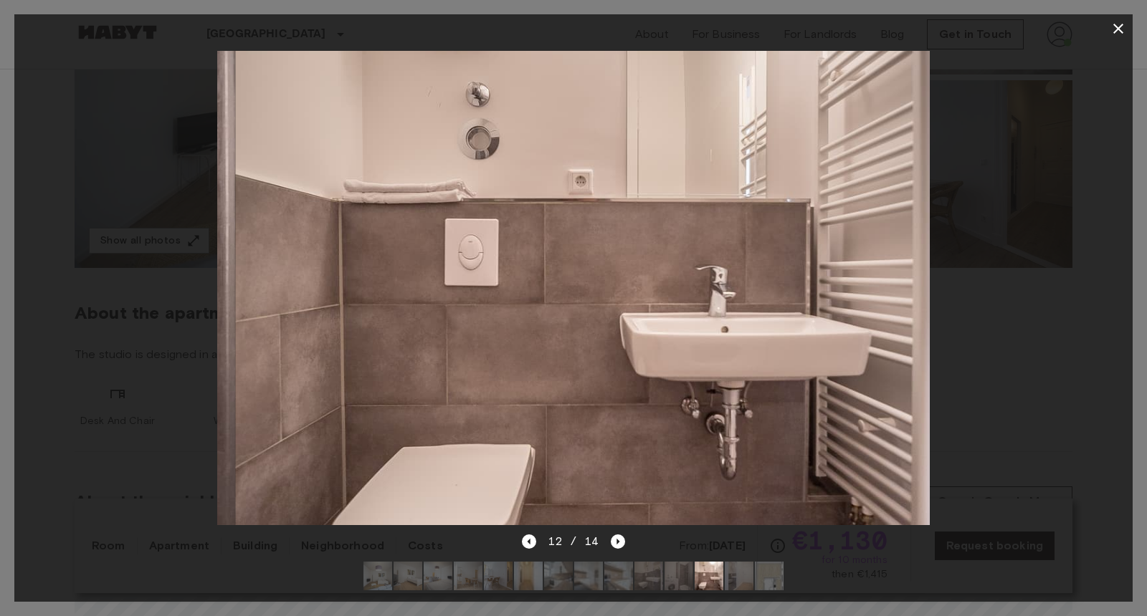
click at [755, 579] on img at bounding box center [769, 576] width 29 height 29
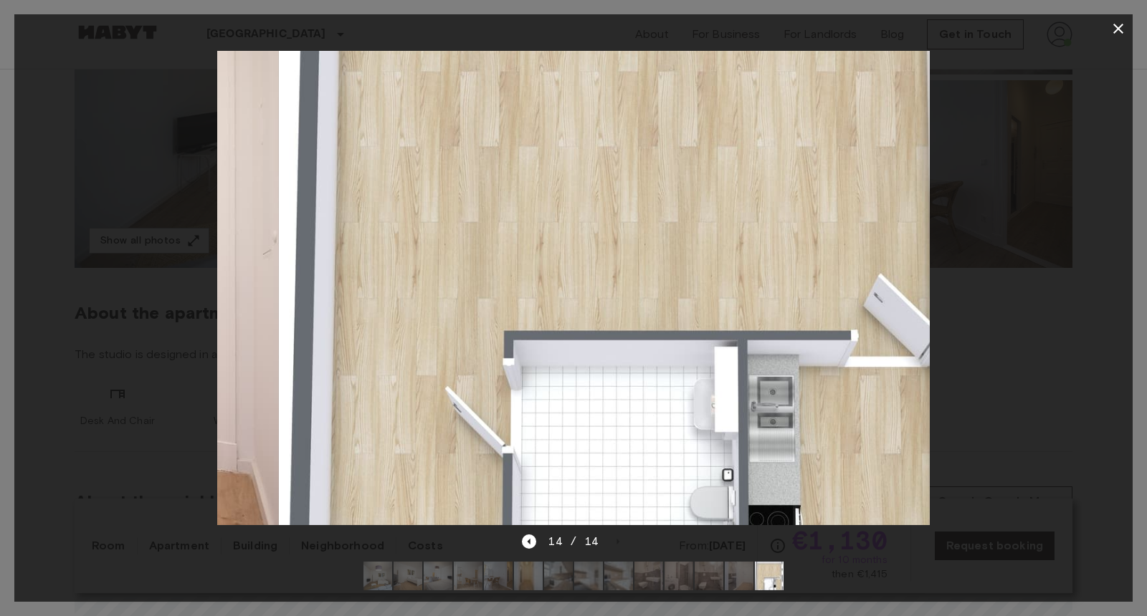
click at [779, 579] on img at bounding box center [769, 576] width 29 height 29
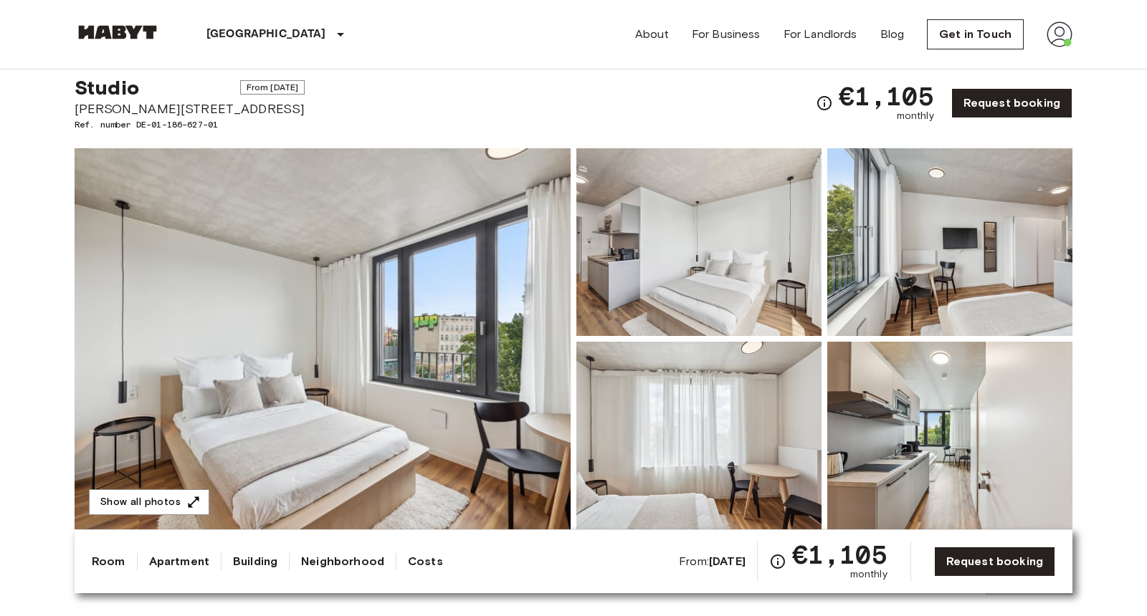
scroll to position [59, 0]
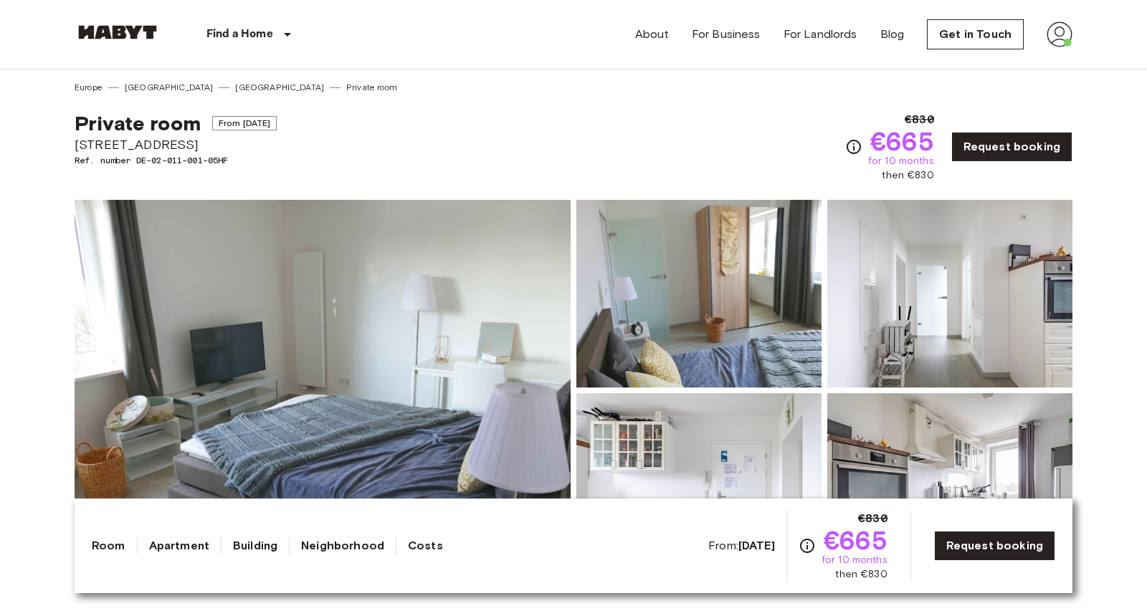
drag, startPoint x: 78, startPoint y: 147, endPoint x: 284, endPoint y: 148, distance: 205.7
click at [277, 148] on span "Grünwalderstraße 119" at bounding box center [176, 144] width 202 height 19
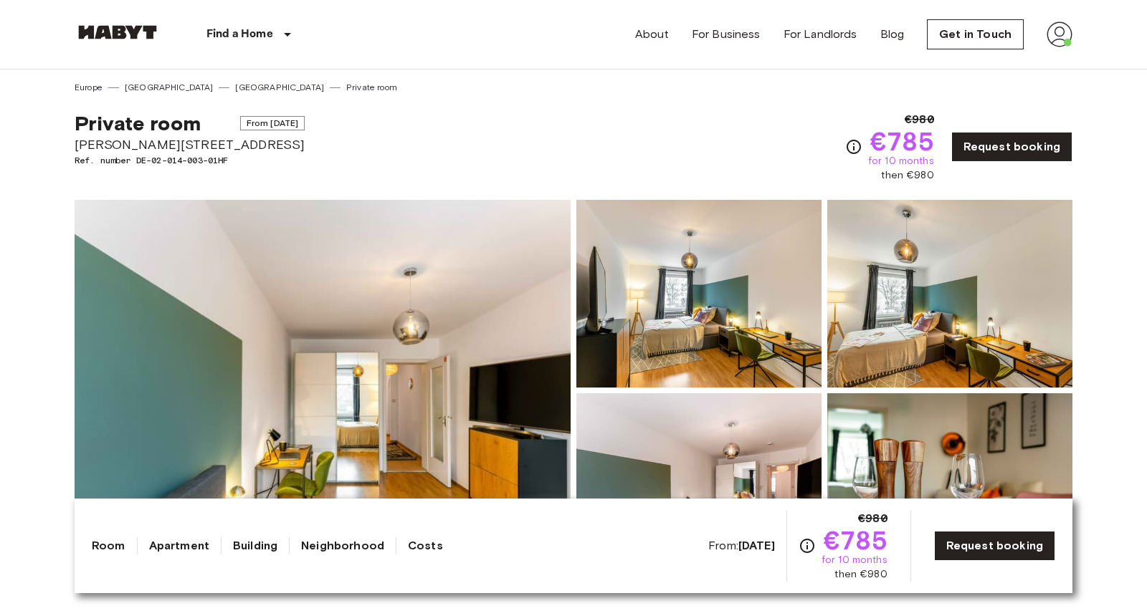
click at [535, 113] on div "Private room From Aug 18 2025 Martin-Behaim-Straße 3 Ref. number DE-02-014-003-…" at bounding box center [574, 138] width 998 height 89
